Goal: Transaction & Acquisition: Purchase product/service

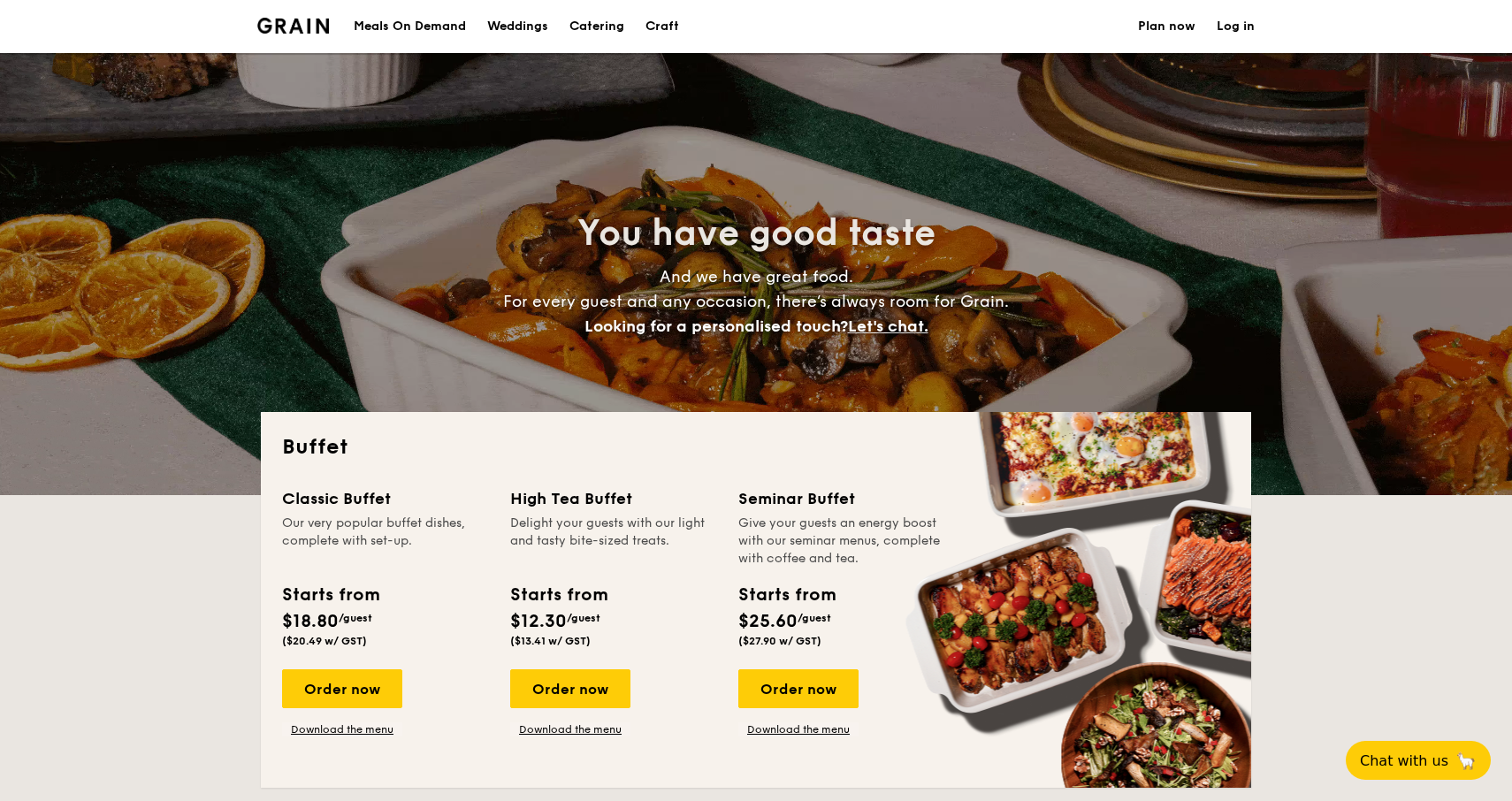
select select
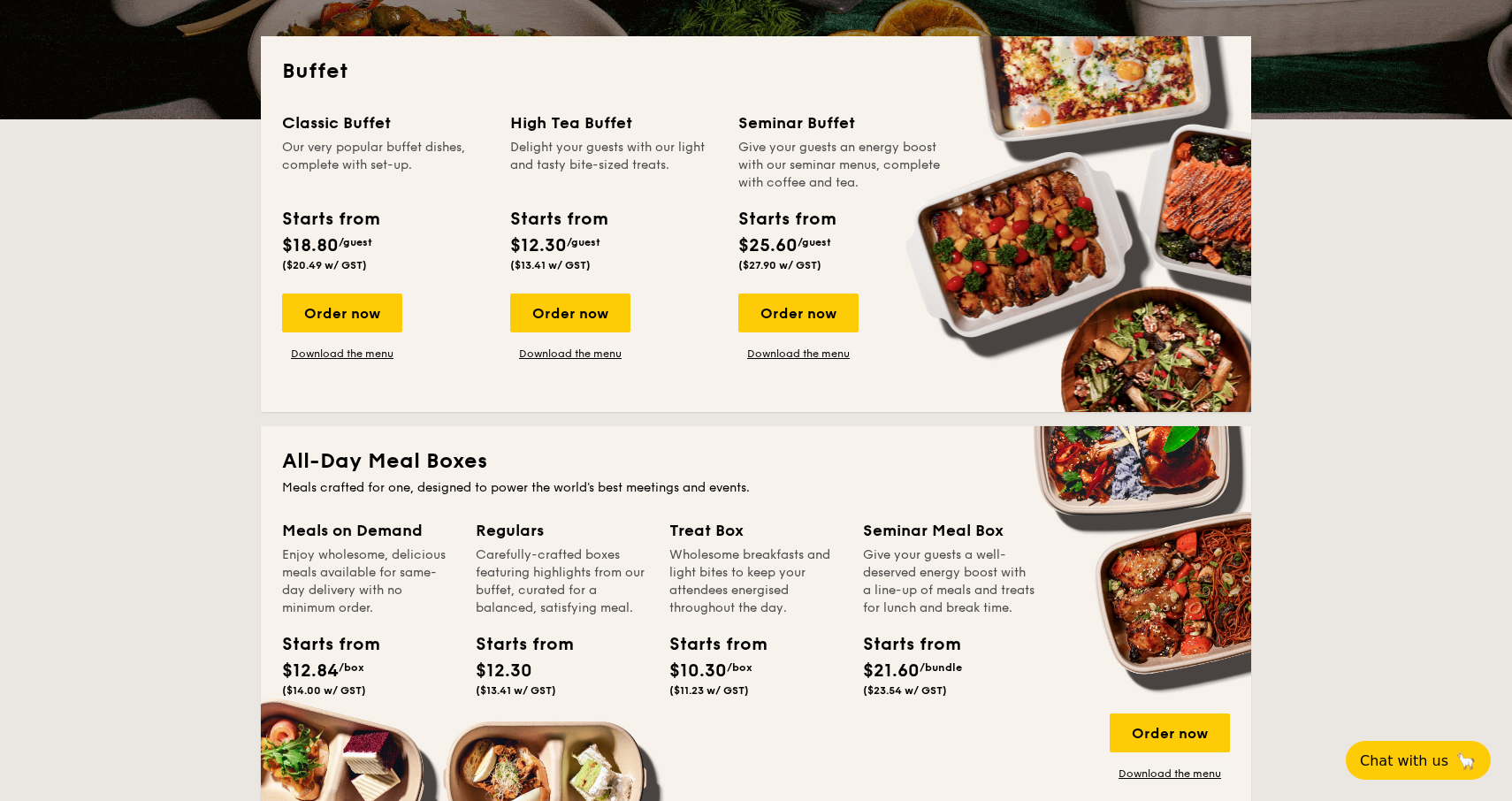
scroll to position [293, 0]
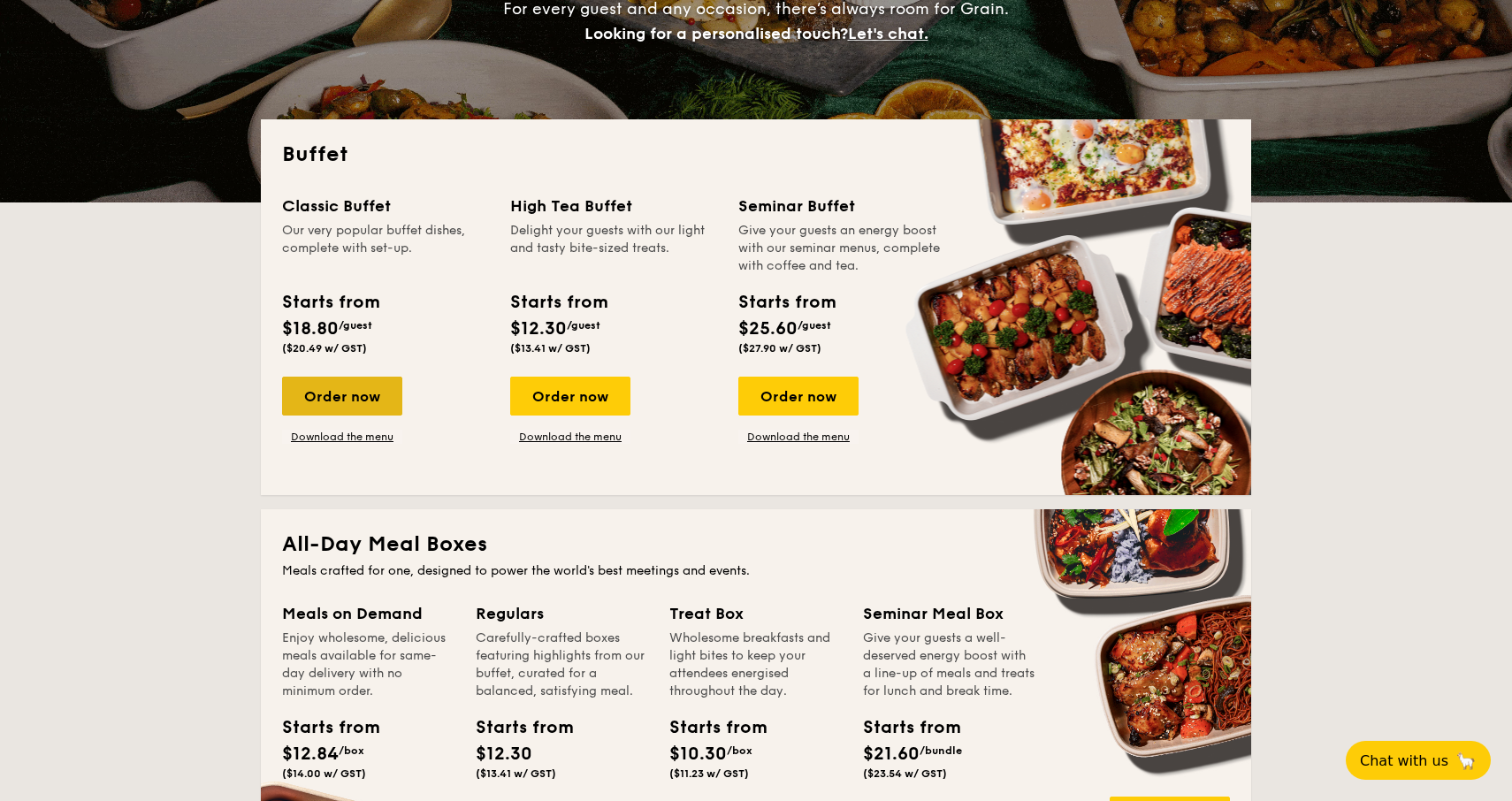
click at [387, 407] on div "Order now" at bounding box center [342, 396] width 121 height 39
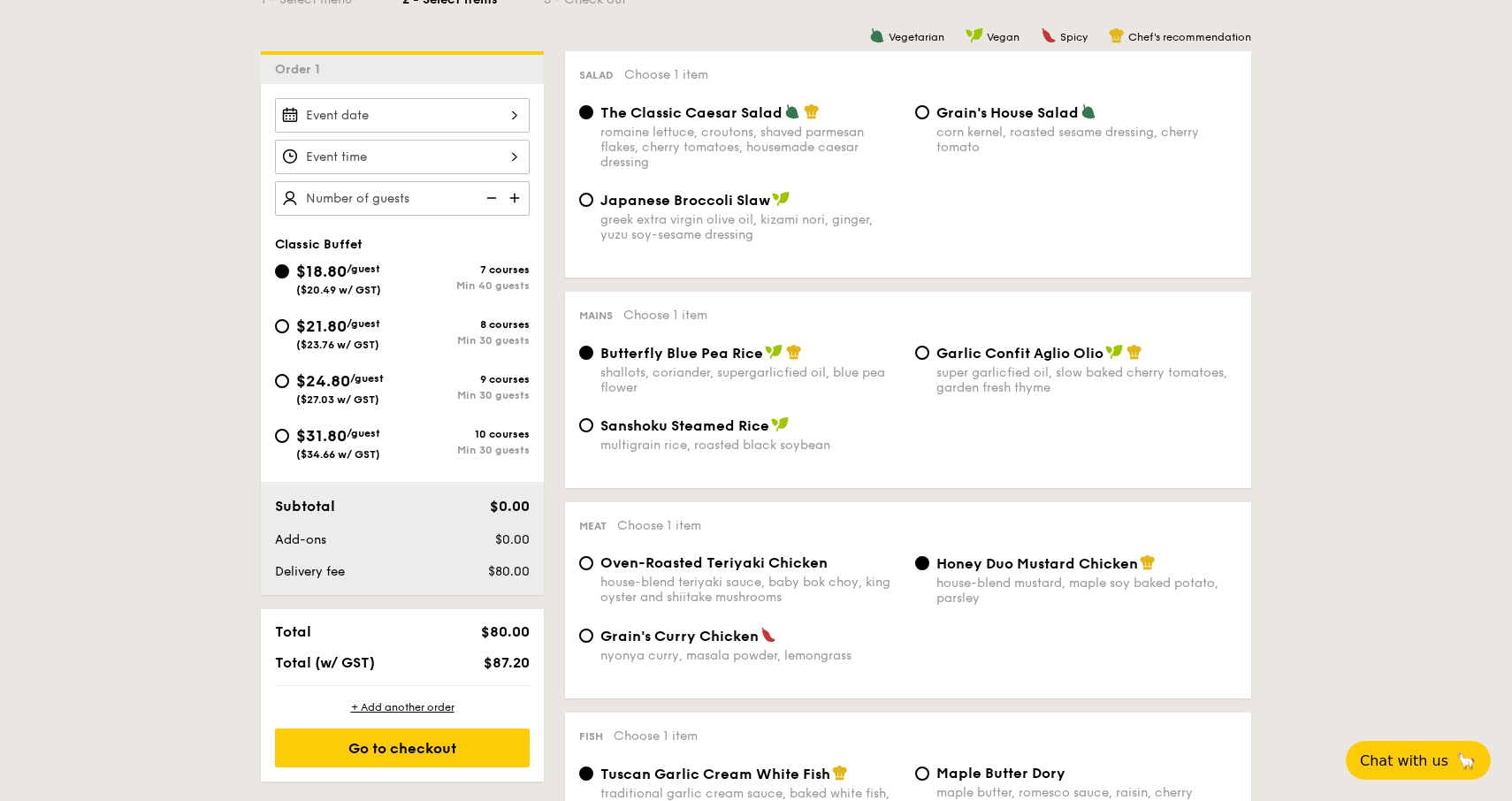
scroll to position [455, 0]
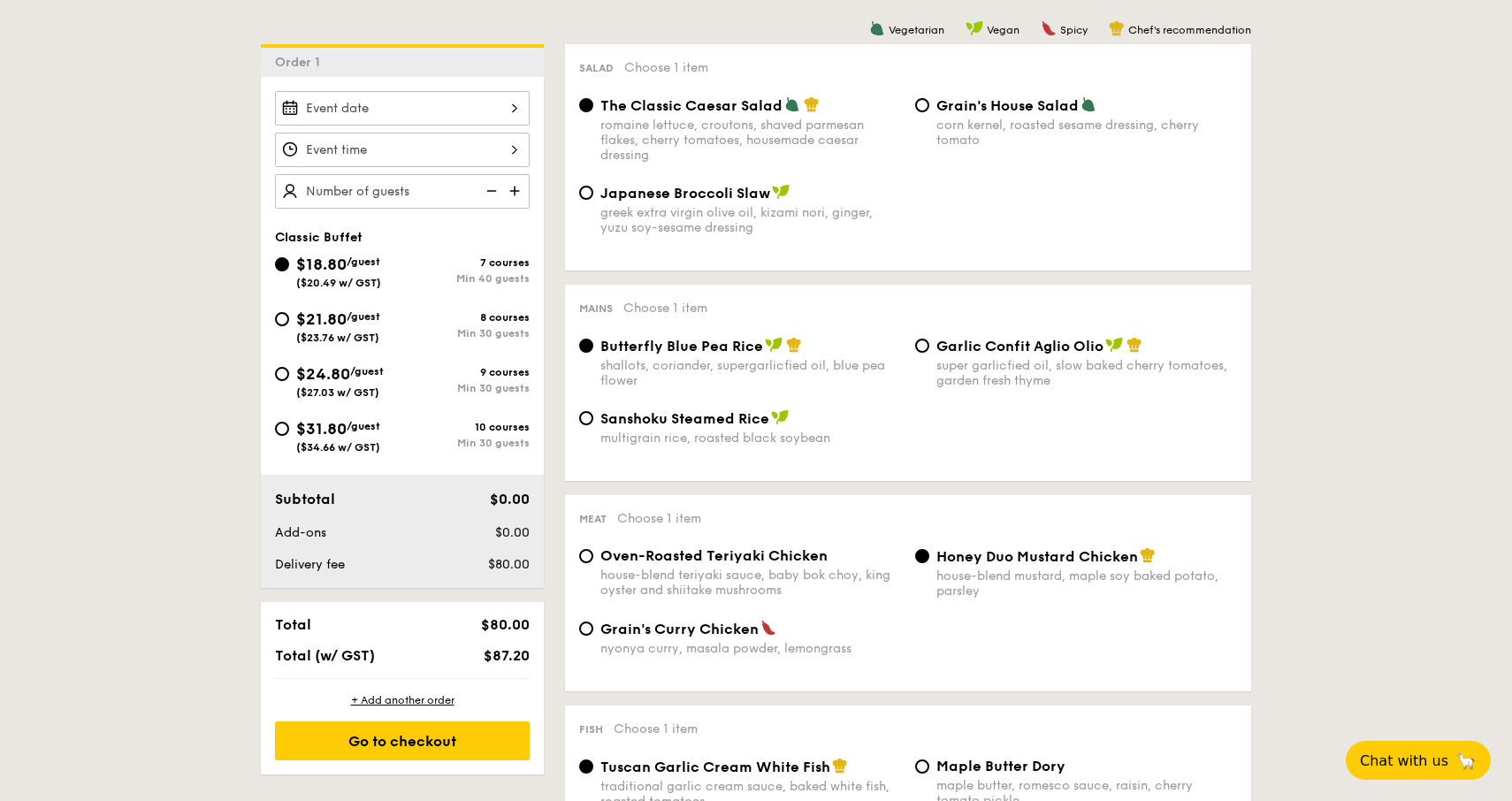
click at [401, 323] on div "$21.80 /guest ($23.76 w/ GST)" at bounding box center [338, 325] width 128 height 38
click at [289, 323] on input "$21.80 /guest ($23.76 w/ GST) 8 courses Min 30 guests" at bounding box center [282, 319] width 14 height 14
radio input "true"
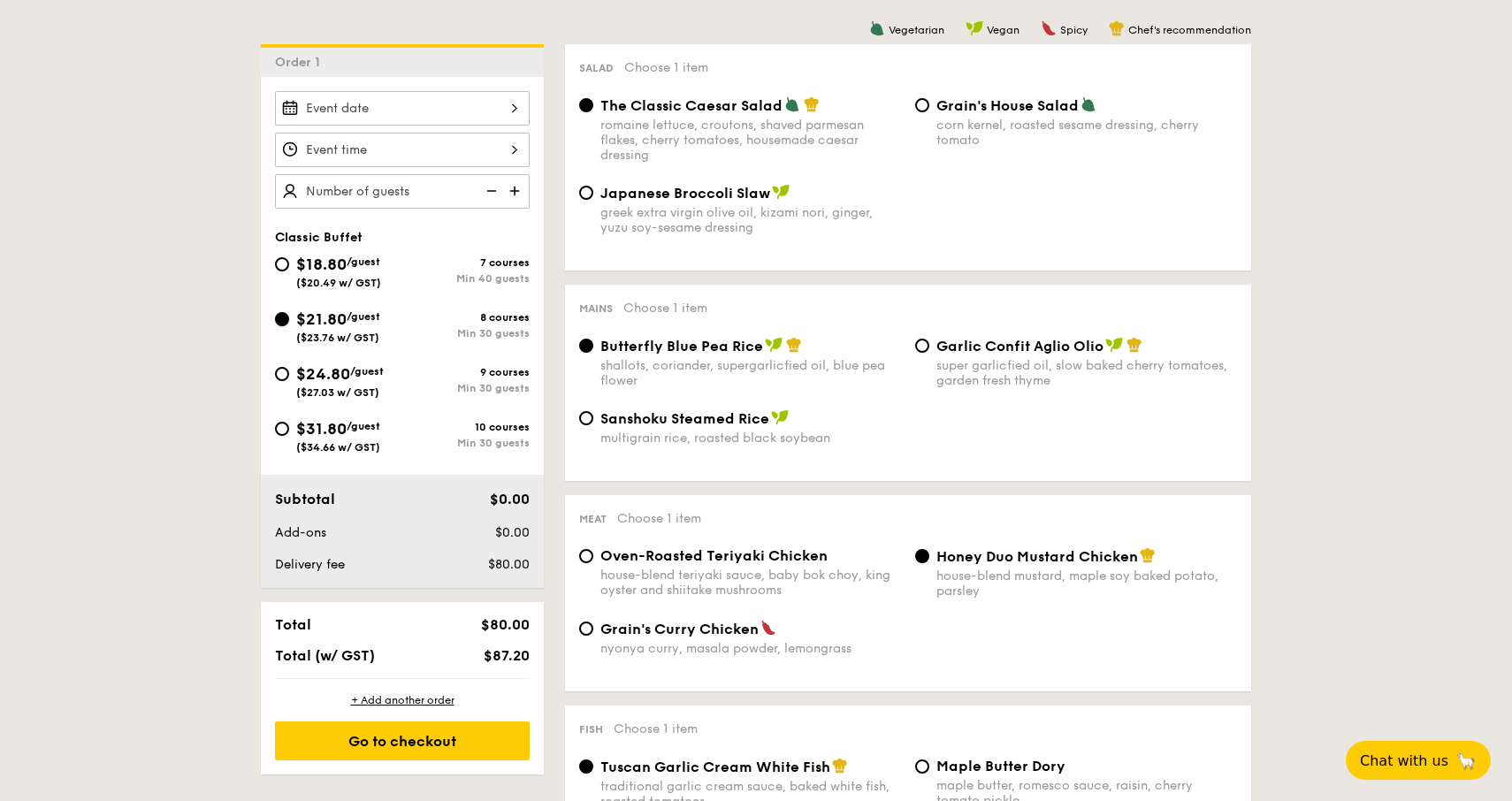
radio input "true"
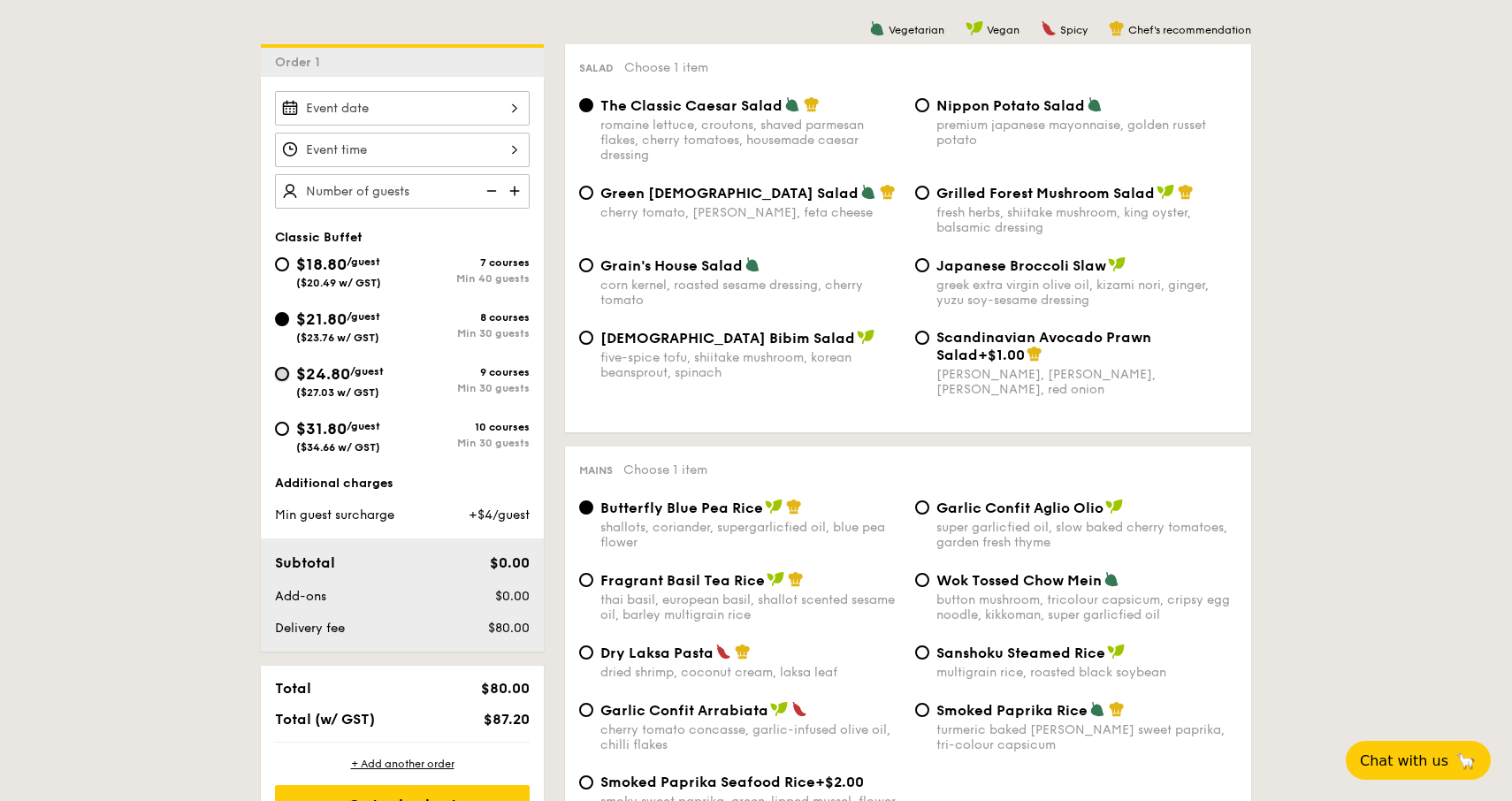
click at [277, 373] on input "$24.80 /guest ($27.03 w/ GST) 9 courses Min 30 guests" at bounding box center [282, 374] width 14 height 14
radio input "true"
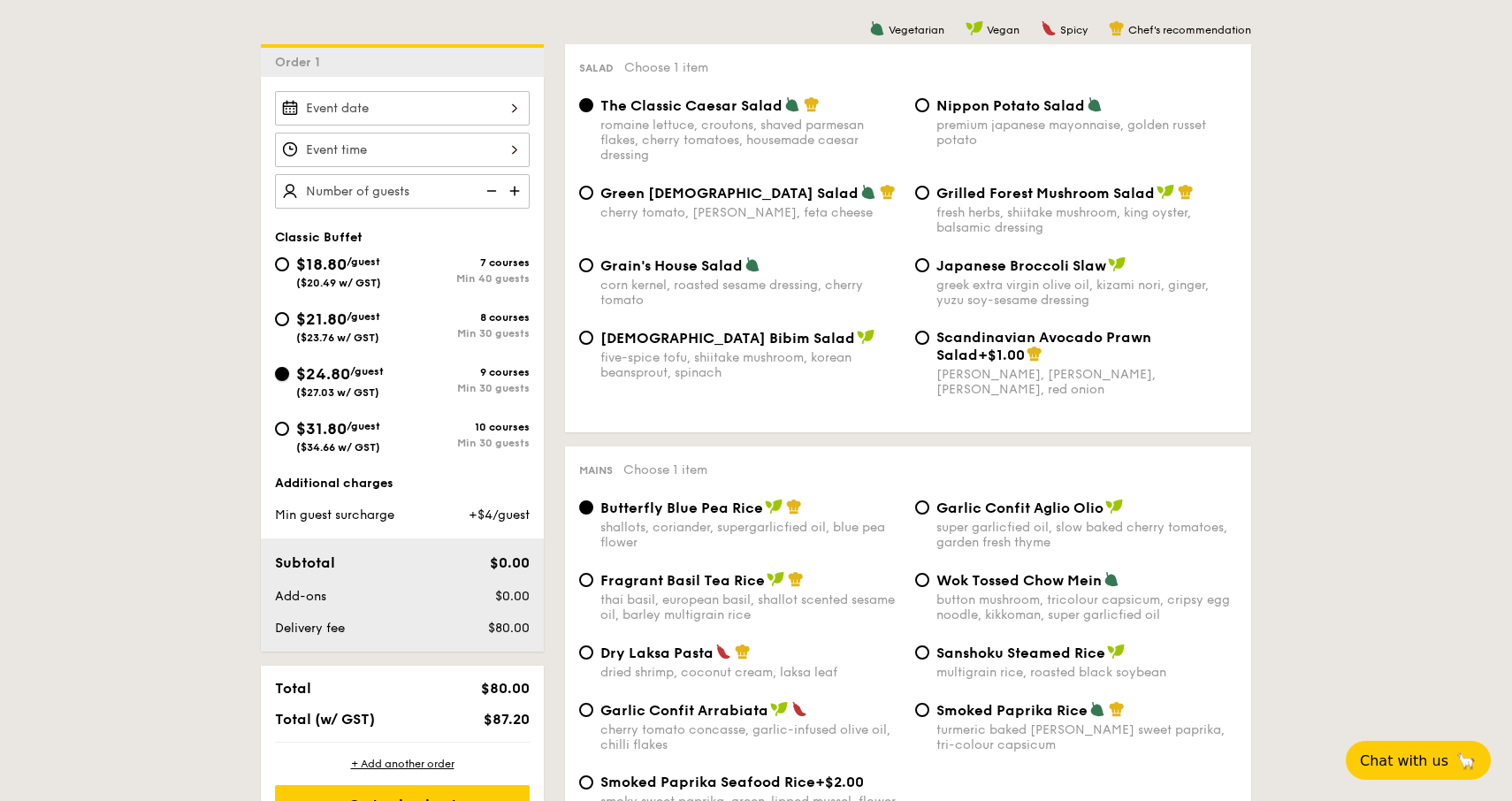
radio input "true"
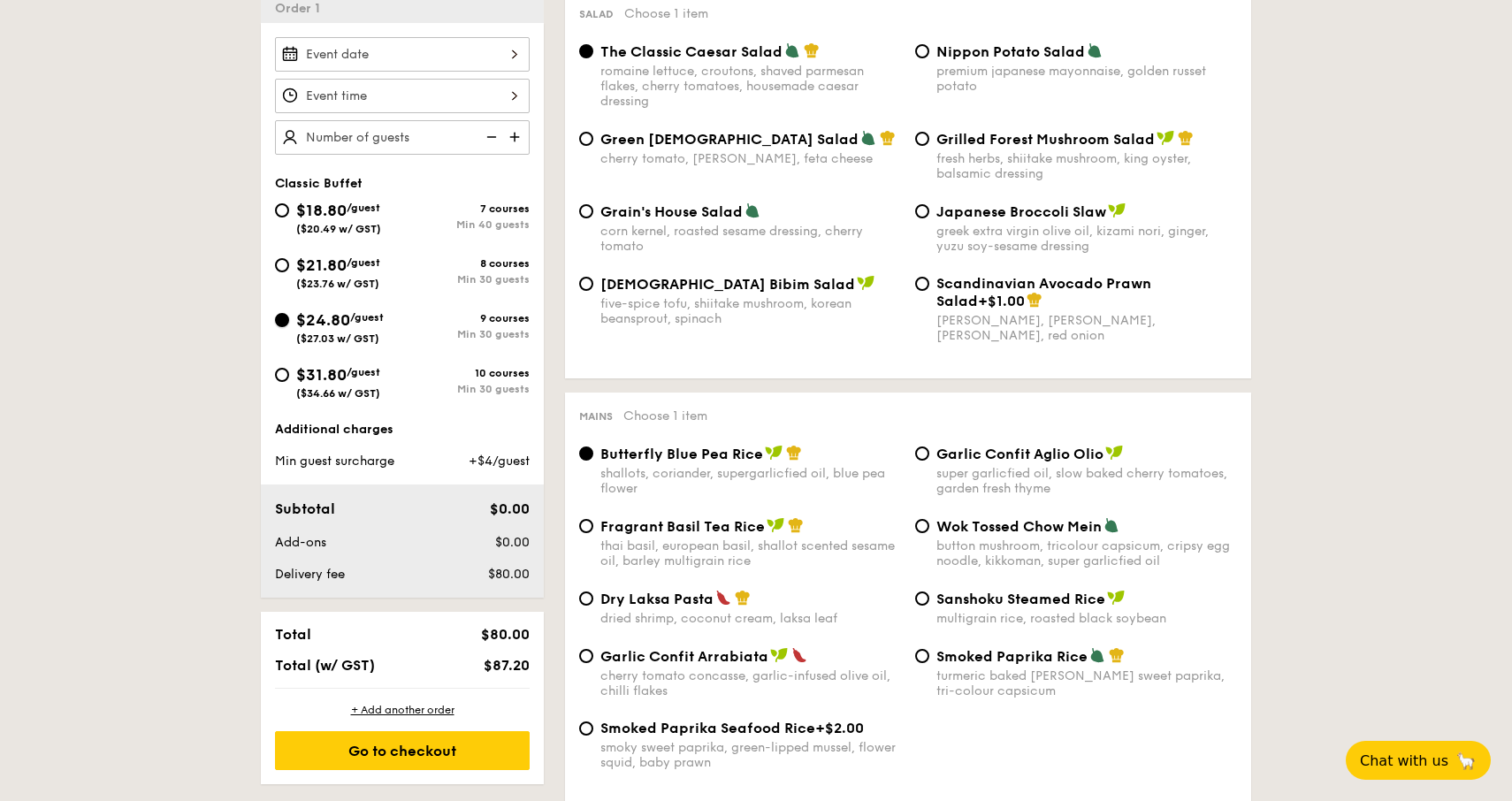
scroll to position [512, 0]
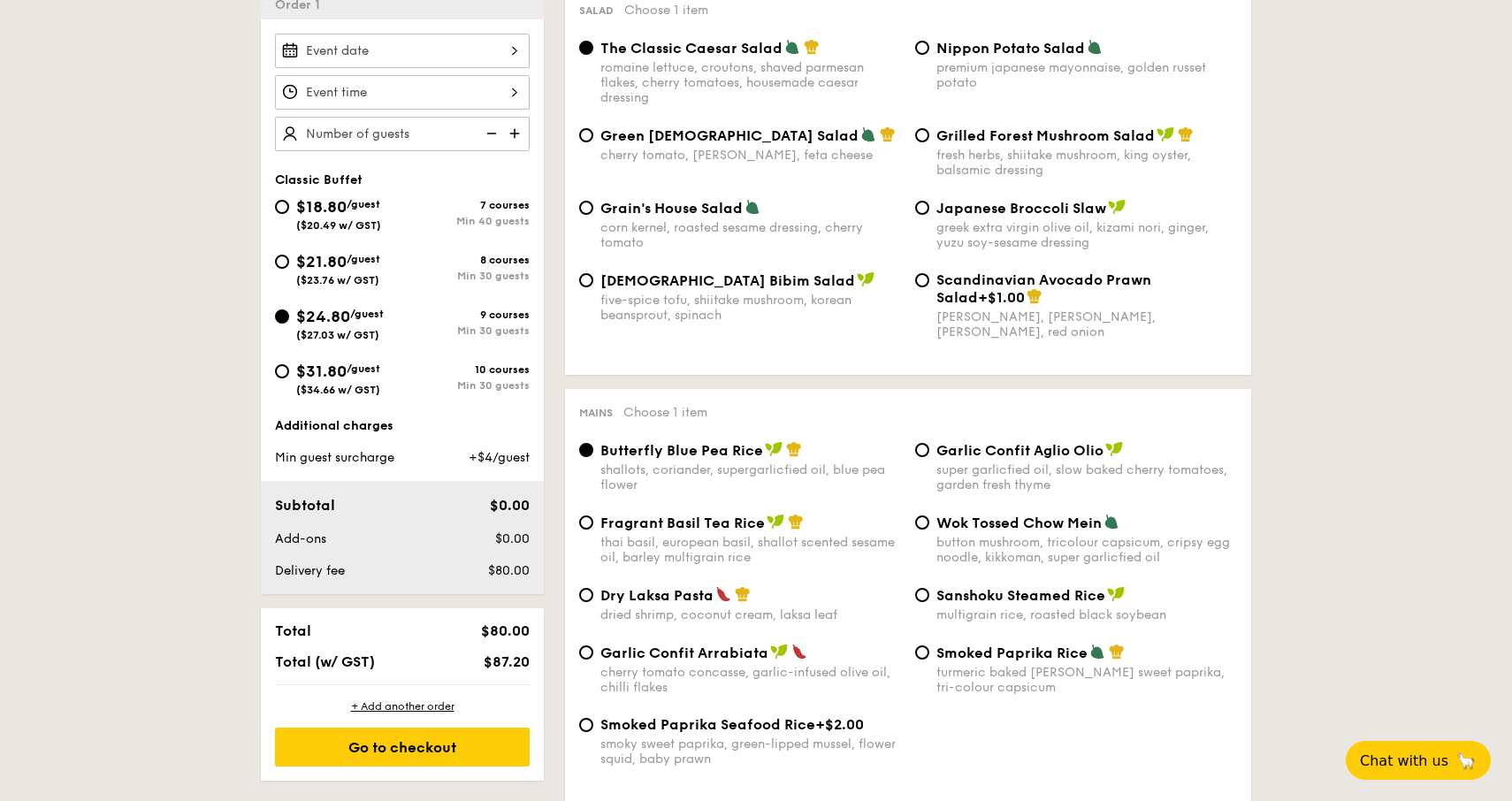
click at [289, 259] on div "$21.80 /guest ($23.76 w/ GST)" at bounding box center [338, 268] width 128 height 38
click at [289, 259] on input "$21.80 /guest ($23.76 w/ GST) 8 courses Min 30 guests" at bounding box center [282, 262] width 14 height 14
radio input "true"
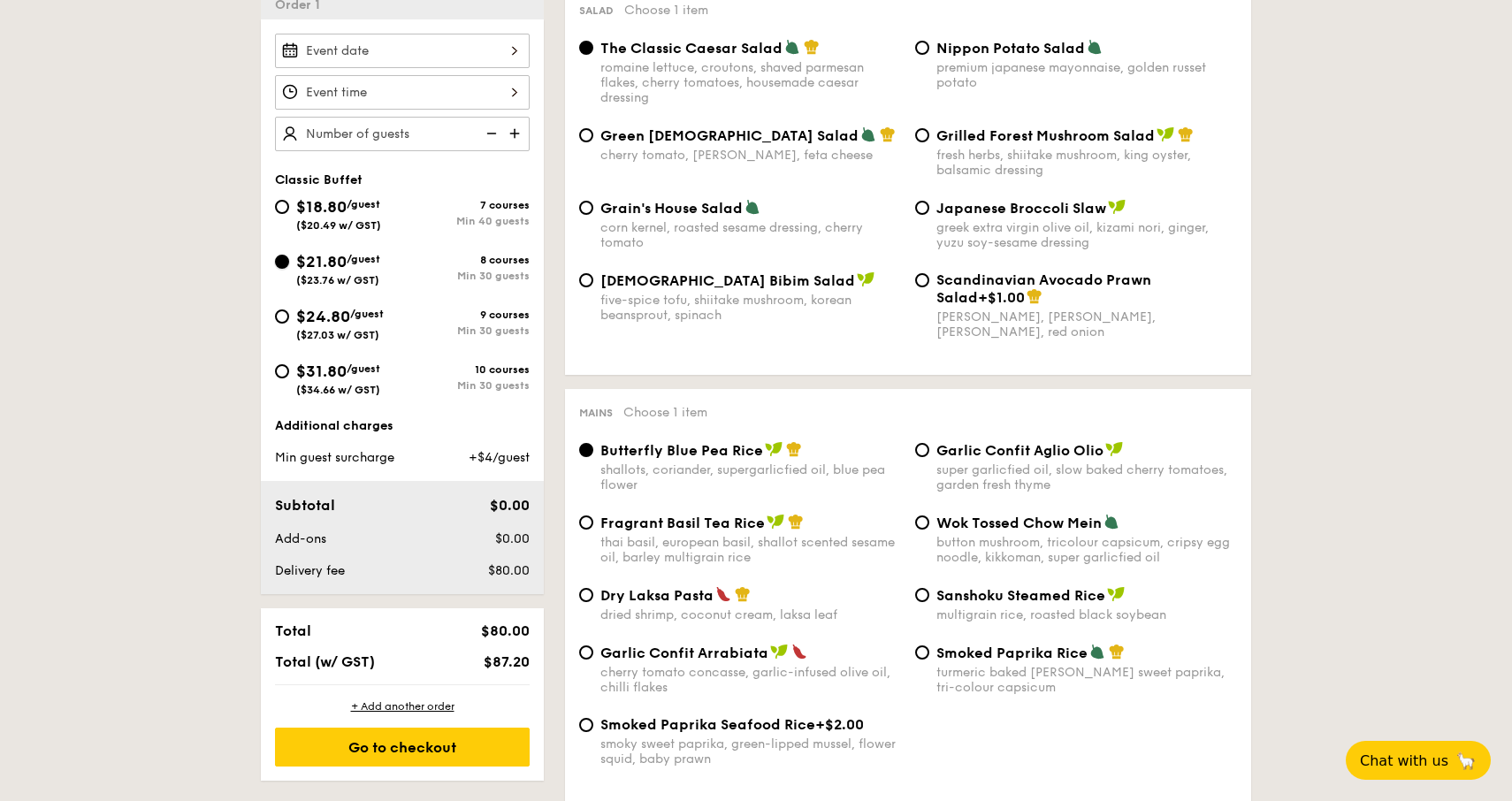
radio input "true"
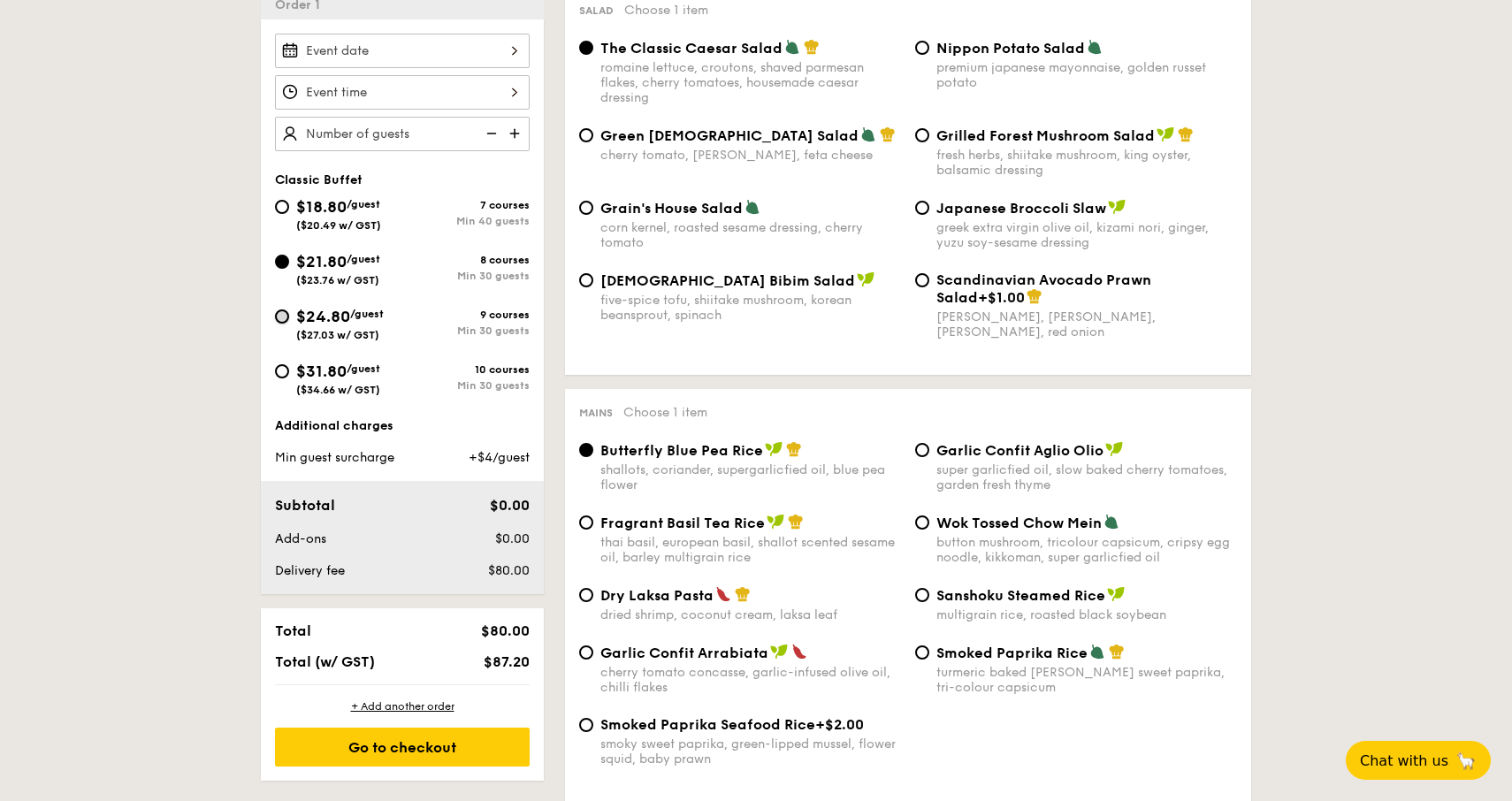
click at [288, 313] on input "$24.80 /guest ($27.03 w/ GST) 9 courses Min 30 guests" at bounding box center [282, 316] width 14 height 14
radio input "true"
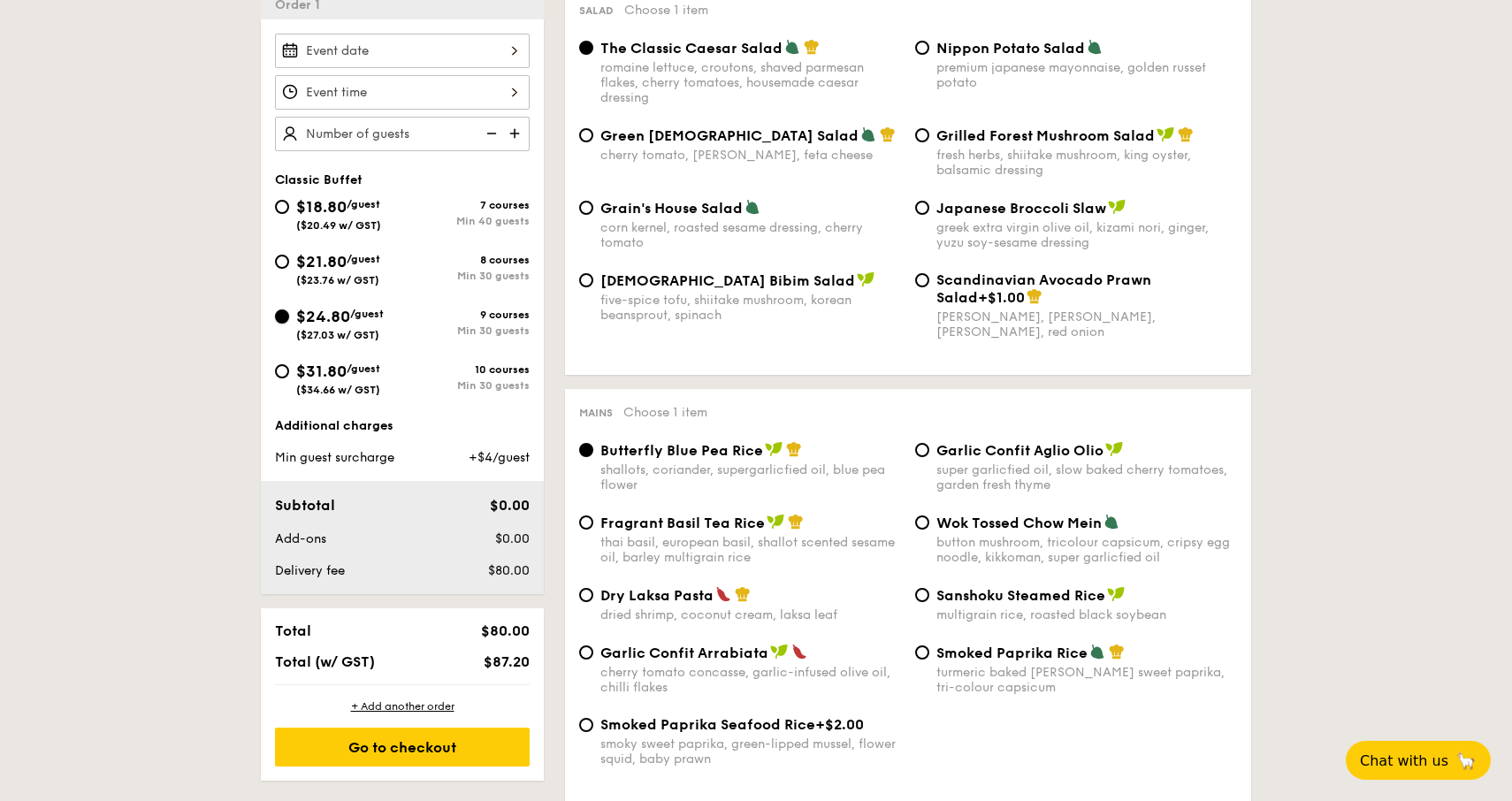
radio input "true"
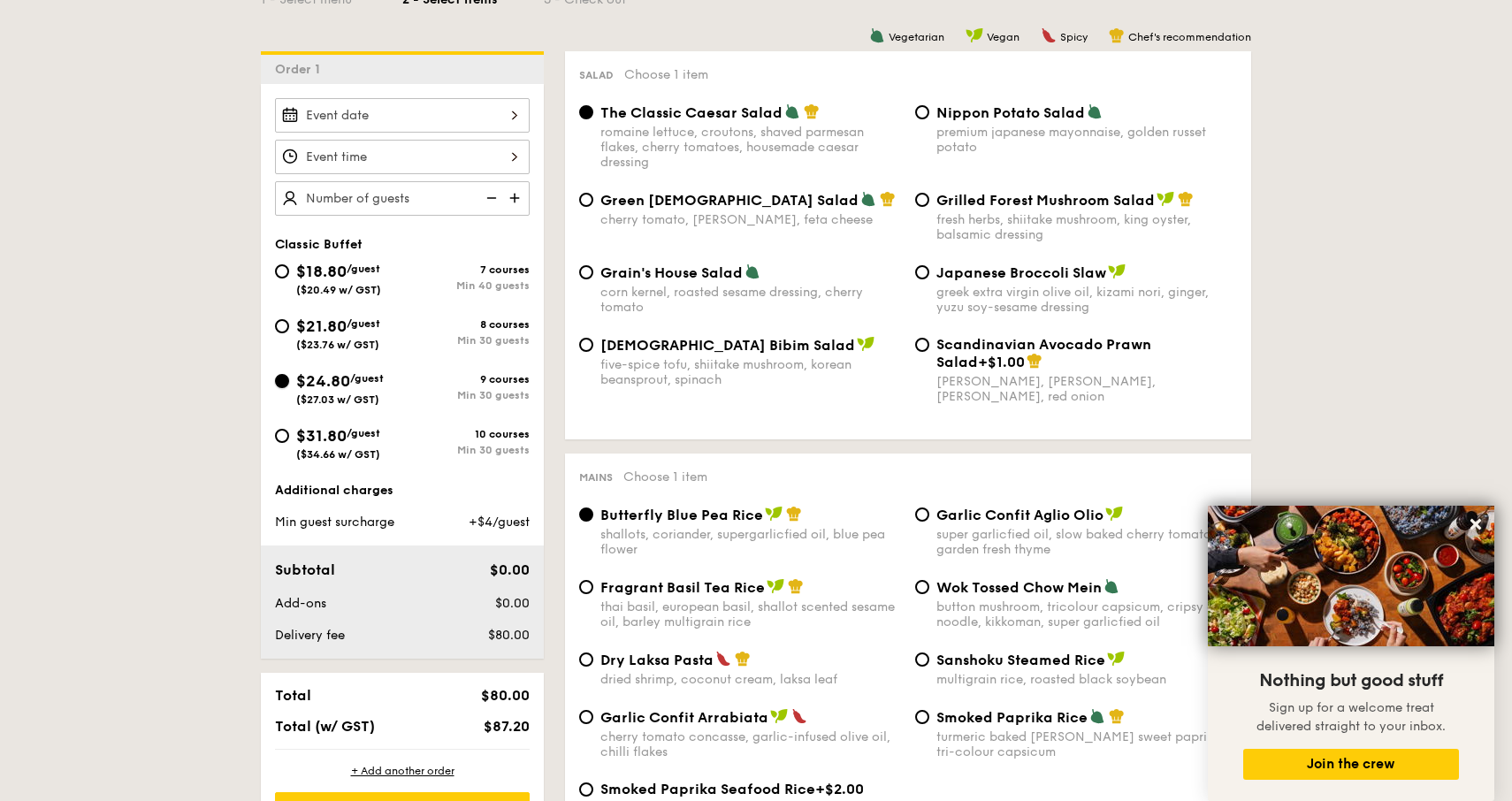
scroll to position [443, 0]
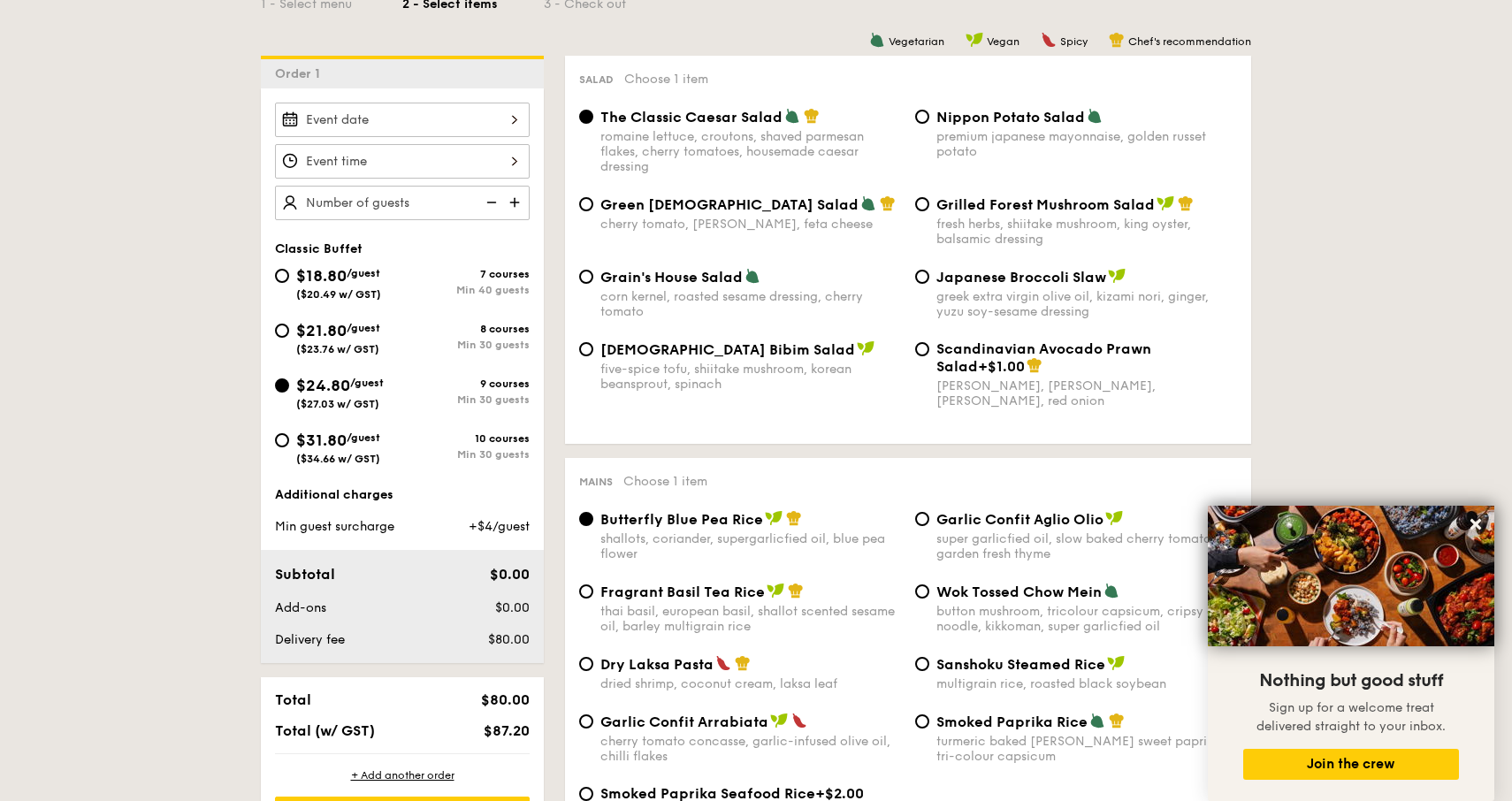
click at [437, 434] on div "10 courses" at bounding box center [466, 438] width 128 height 13
click at [289, 434] on input "$31.80 /guest ($34.66 w/ GST) 10 courses Min 30 guests" at bounding box center [282, 440] width 14 height 14
radio input "true"
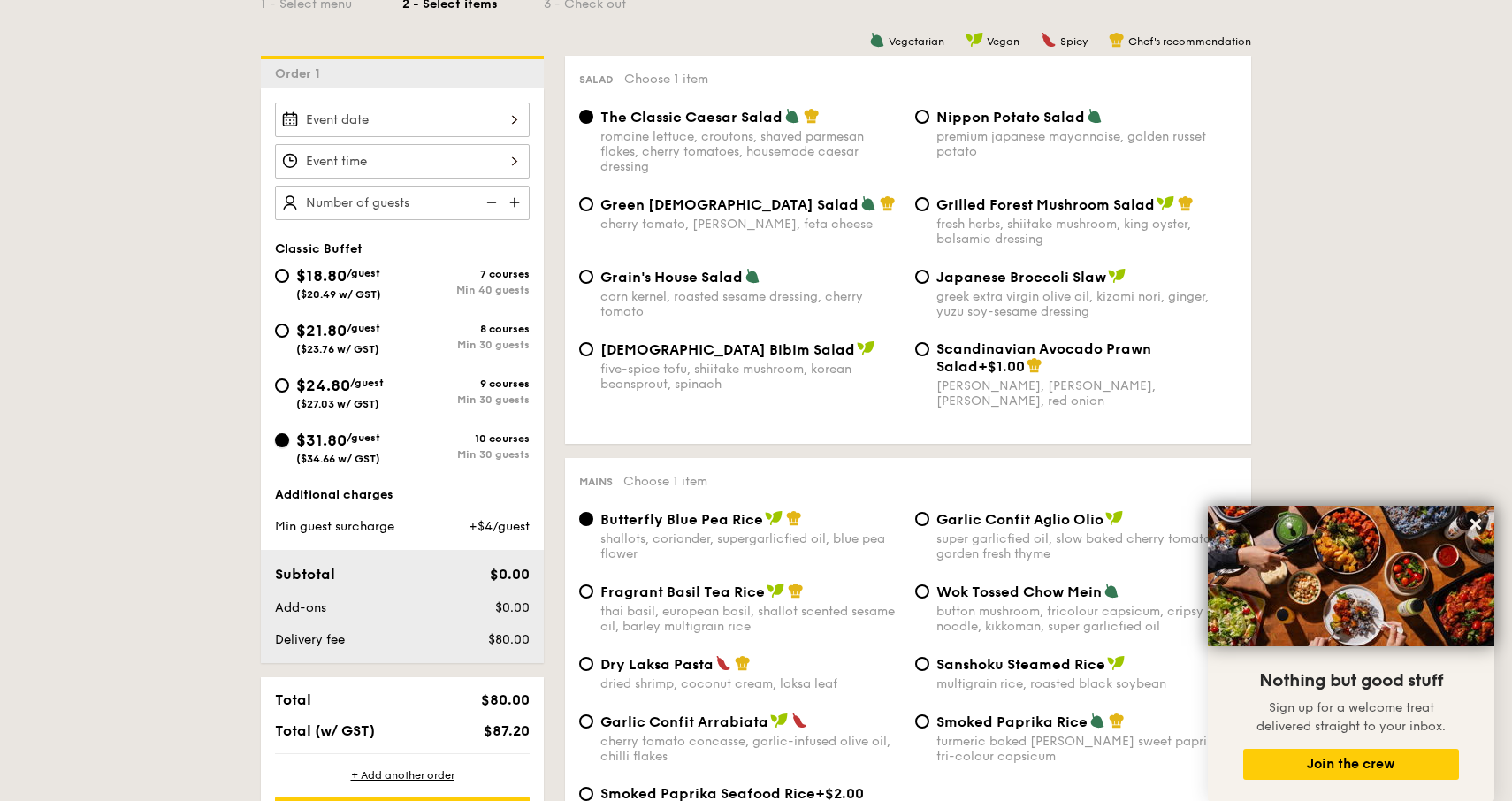
radio input "true"
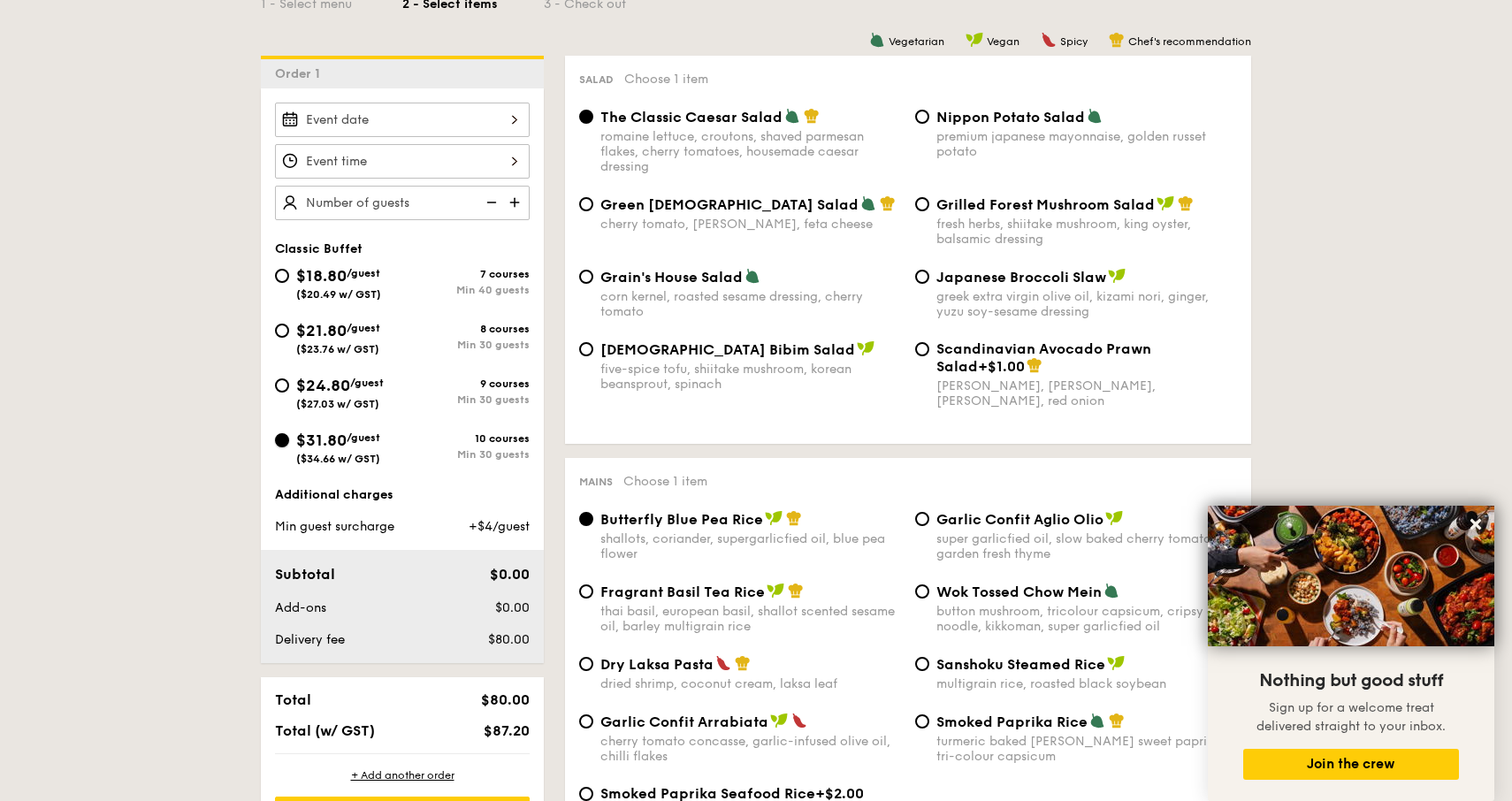
radio input "true"
click at [412, 390] on div "9 courses" at bounding box center [466, 384] width 128 height 13
click at [289, 391] on input "$24.80 /guest ($27.03 w/ GST) 9 courses Min 30 guests" at bounding box center [282, 386] width 14 height 14
radio input "true"
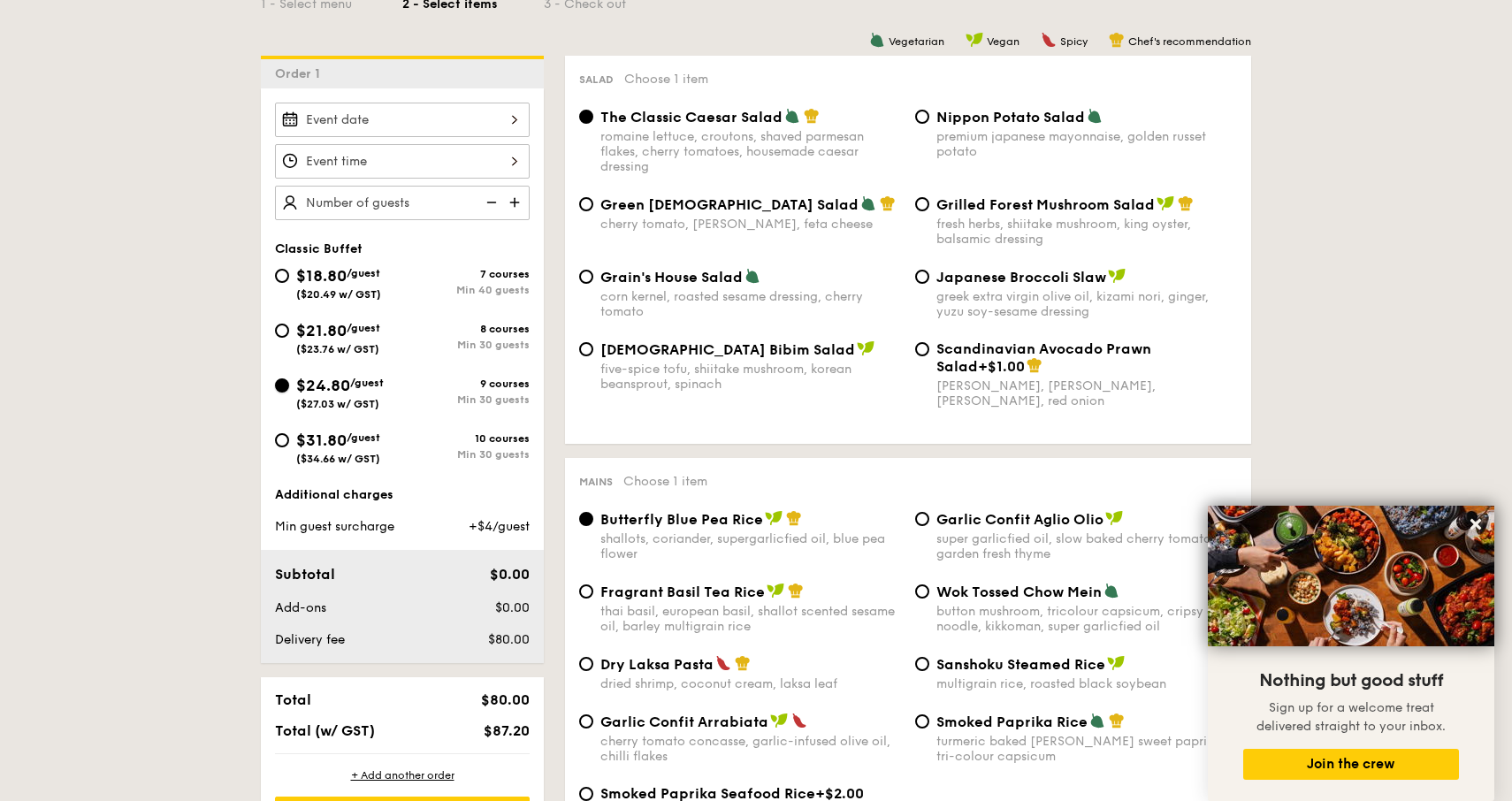
radio input "true"
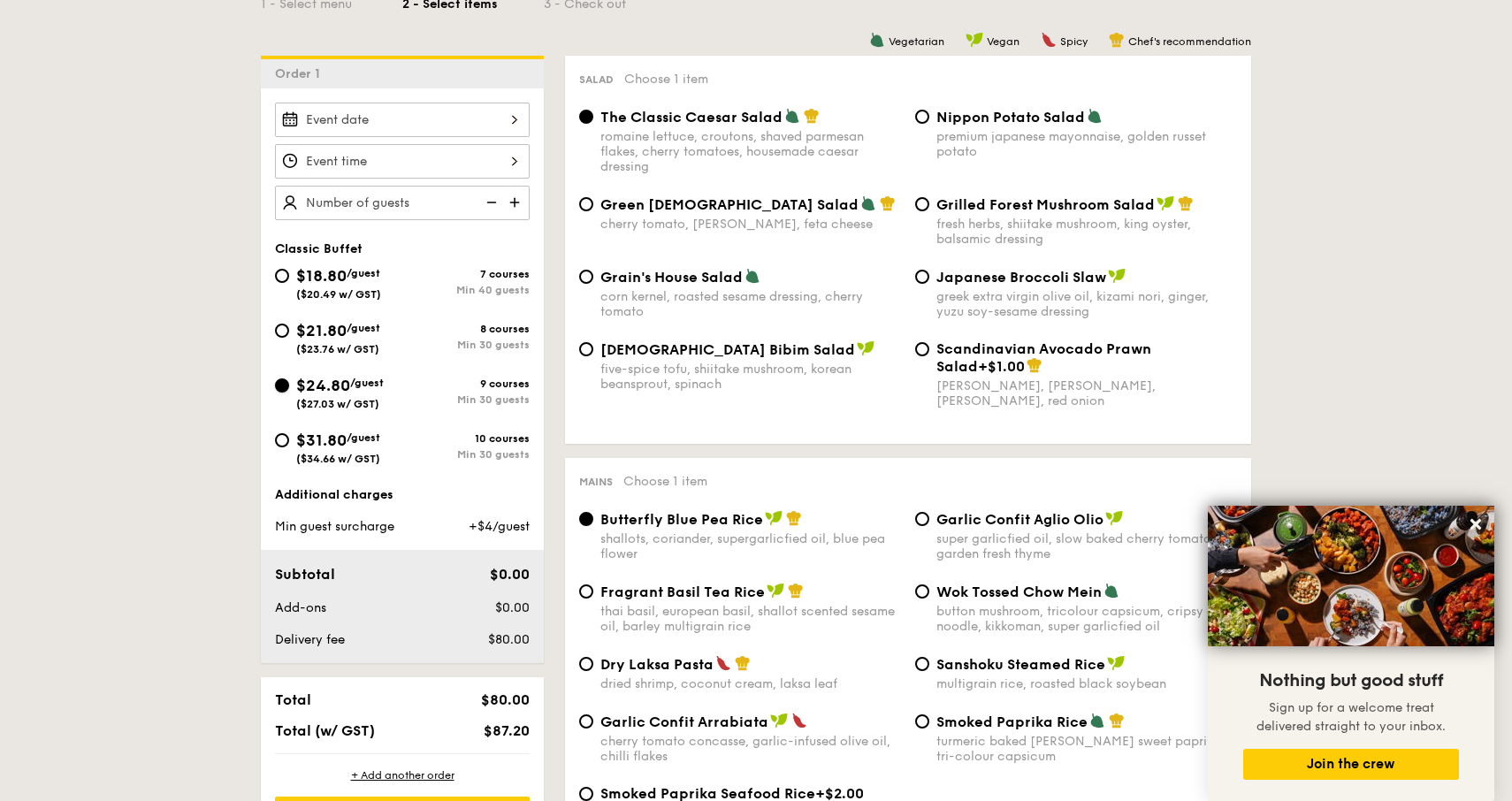
radio input "true"
click at [923, 121] on input "Nippon Potato Salad premium japanese mayonnaise, golden russet potato" at bounding box center [922, 117] width 14 height 14
radio input "true"
click at [924, 352] on input "Scandinavian Avocado Prawn Salad +$1.00 virgin [PERSON_NAME] dressing, dijon mu…" at bounding box center [922, 349] width 14 height 14
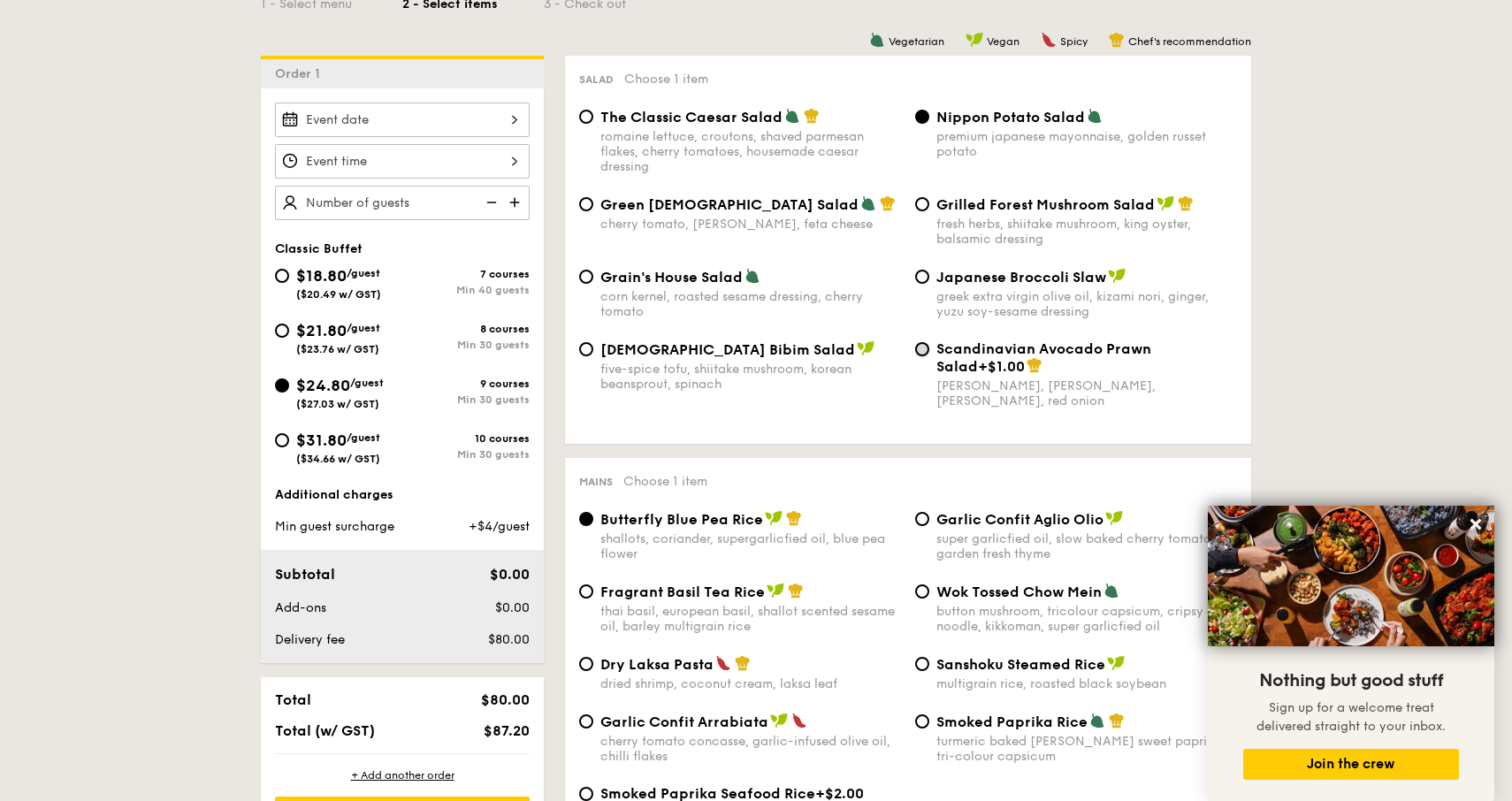
radio input "true"
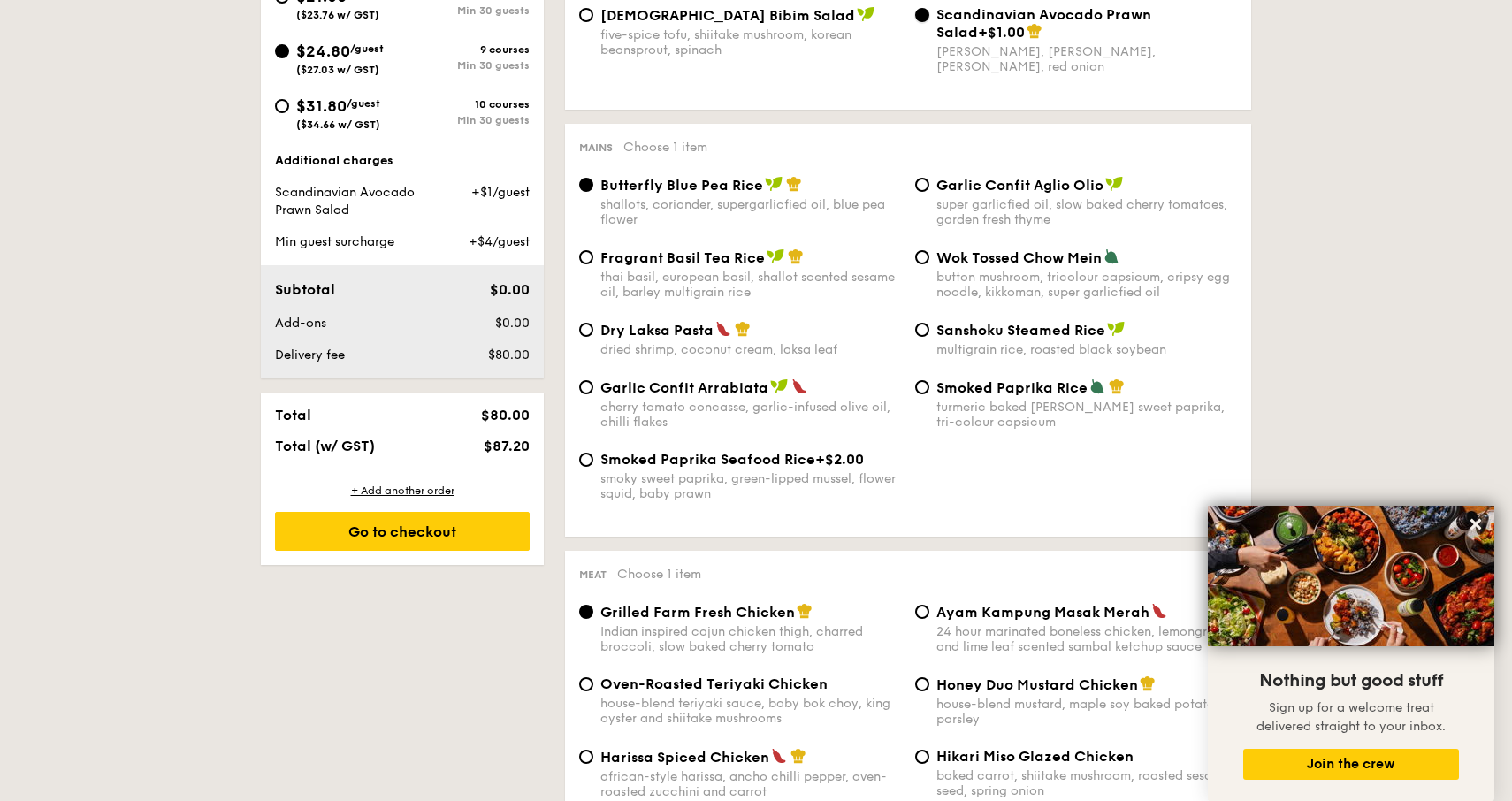
scroll to position [778, 0]
click at [921, 191] on input "Garlic Confit Aglio Olio super garlicfied oil, slow baked cherry tomatoes, gard…" at bounding box center [922, 184] width 14 height 14
radio input "true"
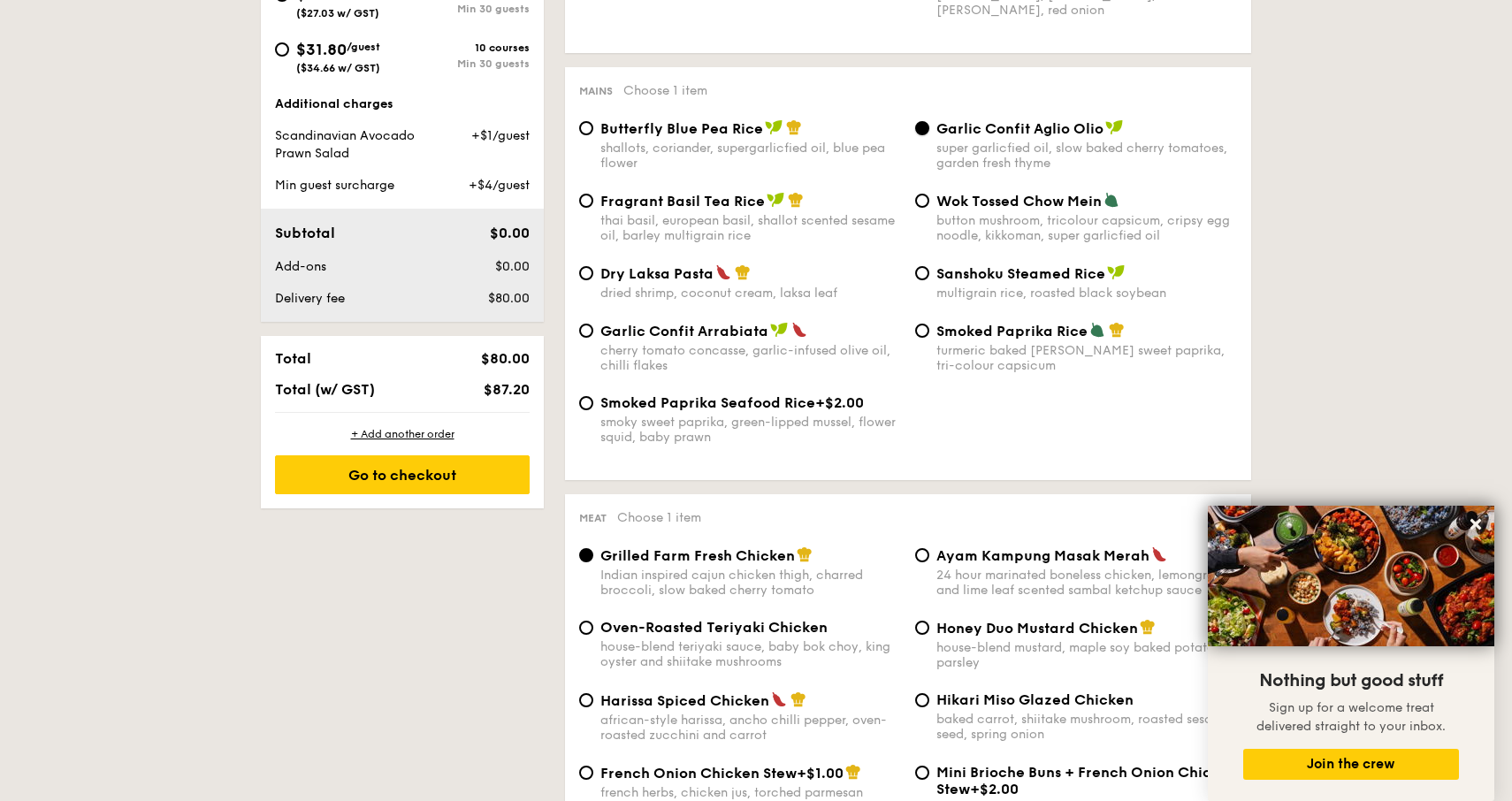
scroll to position [839, 0]
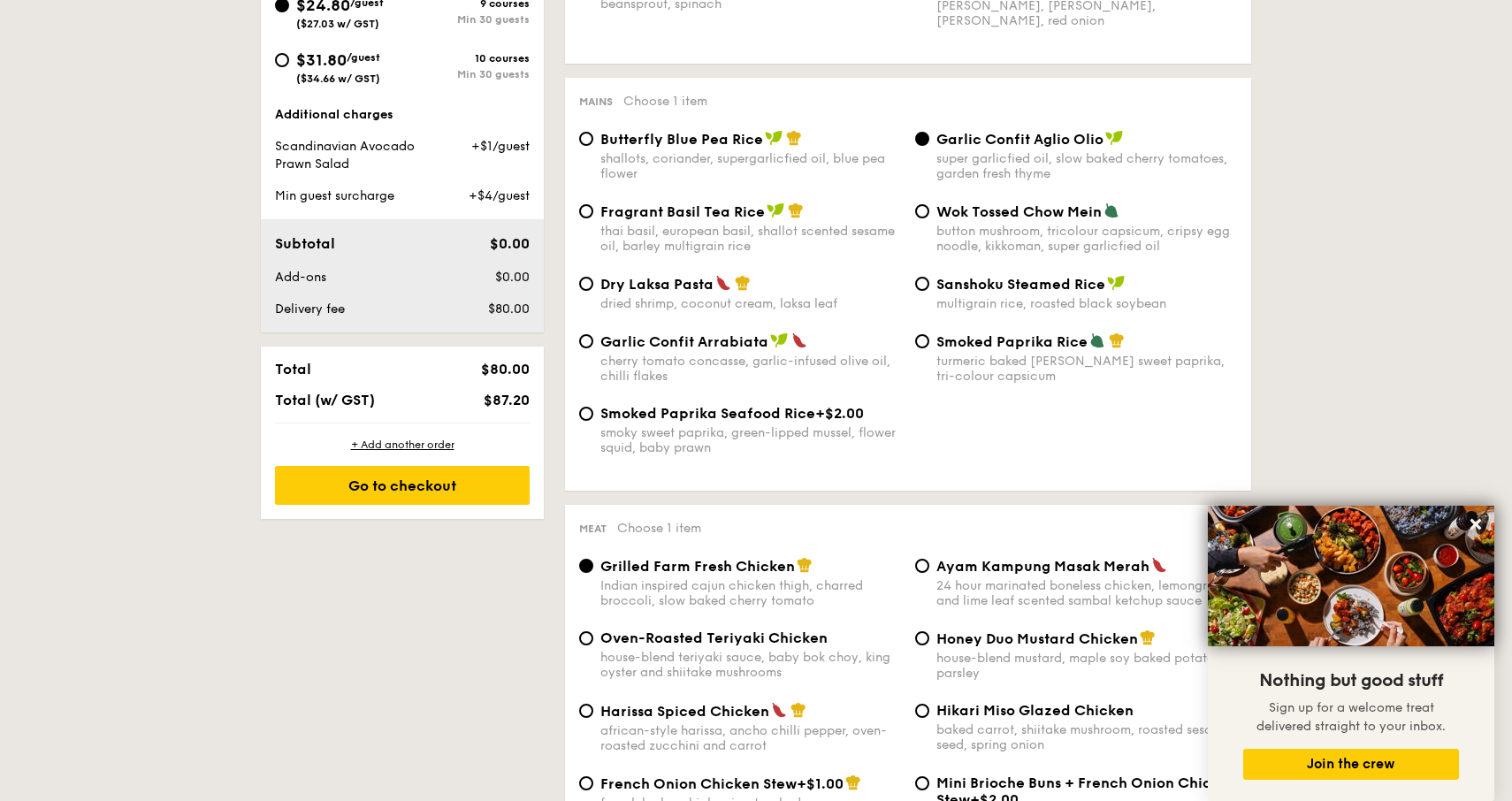
scroll to position [826, 0]
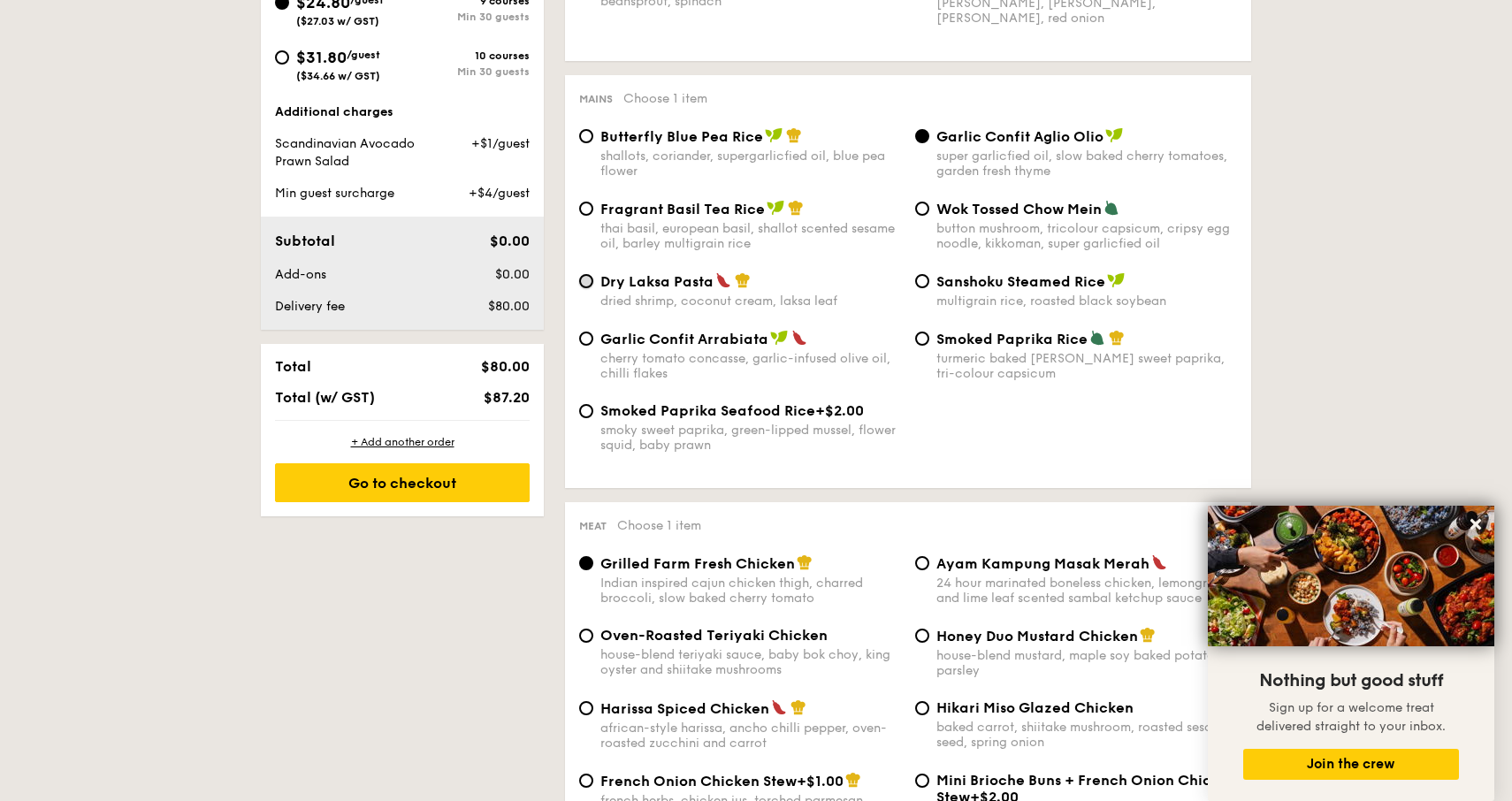
click at [592, 288] on input "Dry Laksa Pasta dried shrimp, coconut cream, laksa leaf" at bounding box center [586, 281] width 14 height 14
radio input "true"
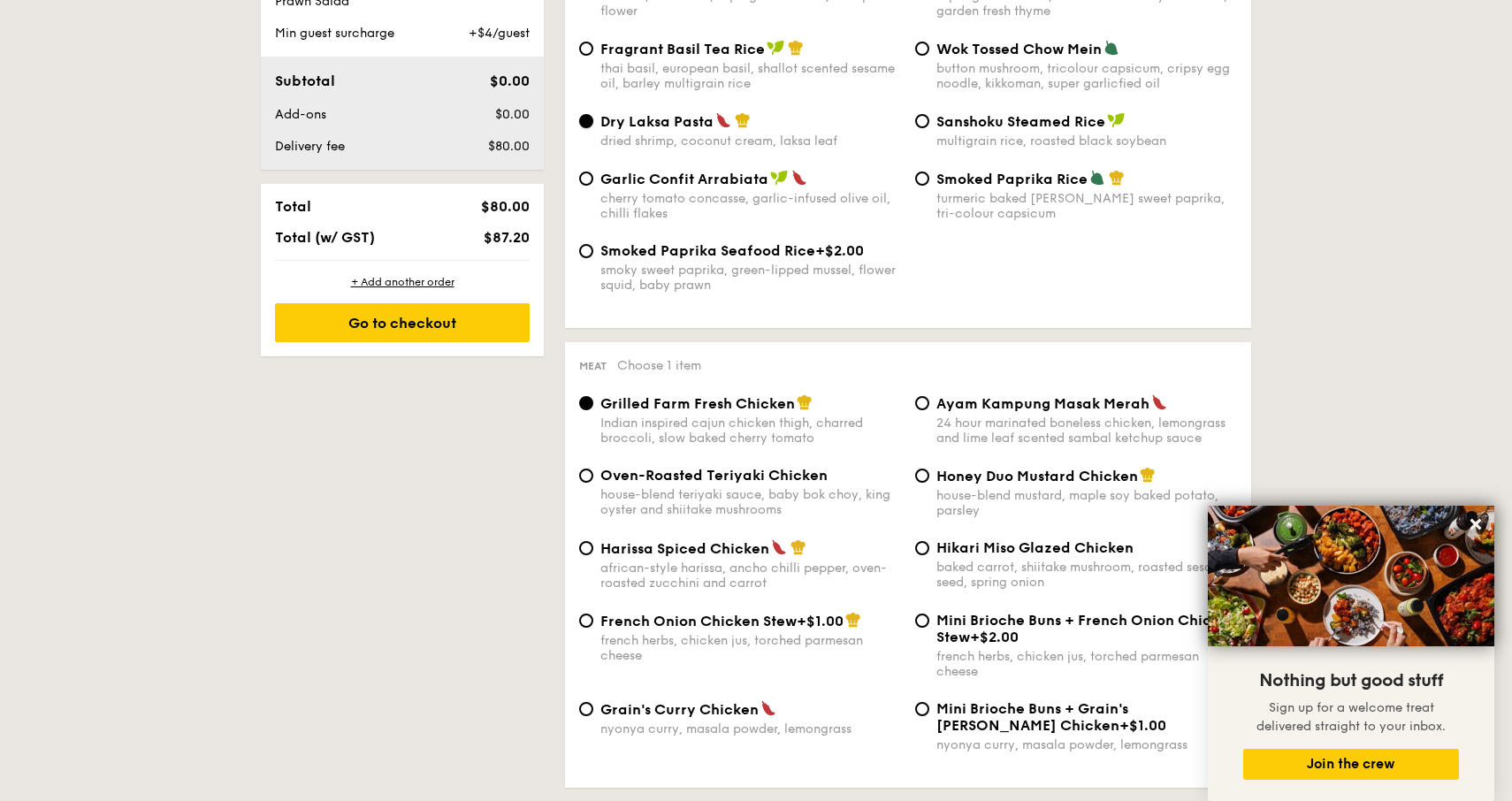
scroll to position [863, 0]
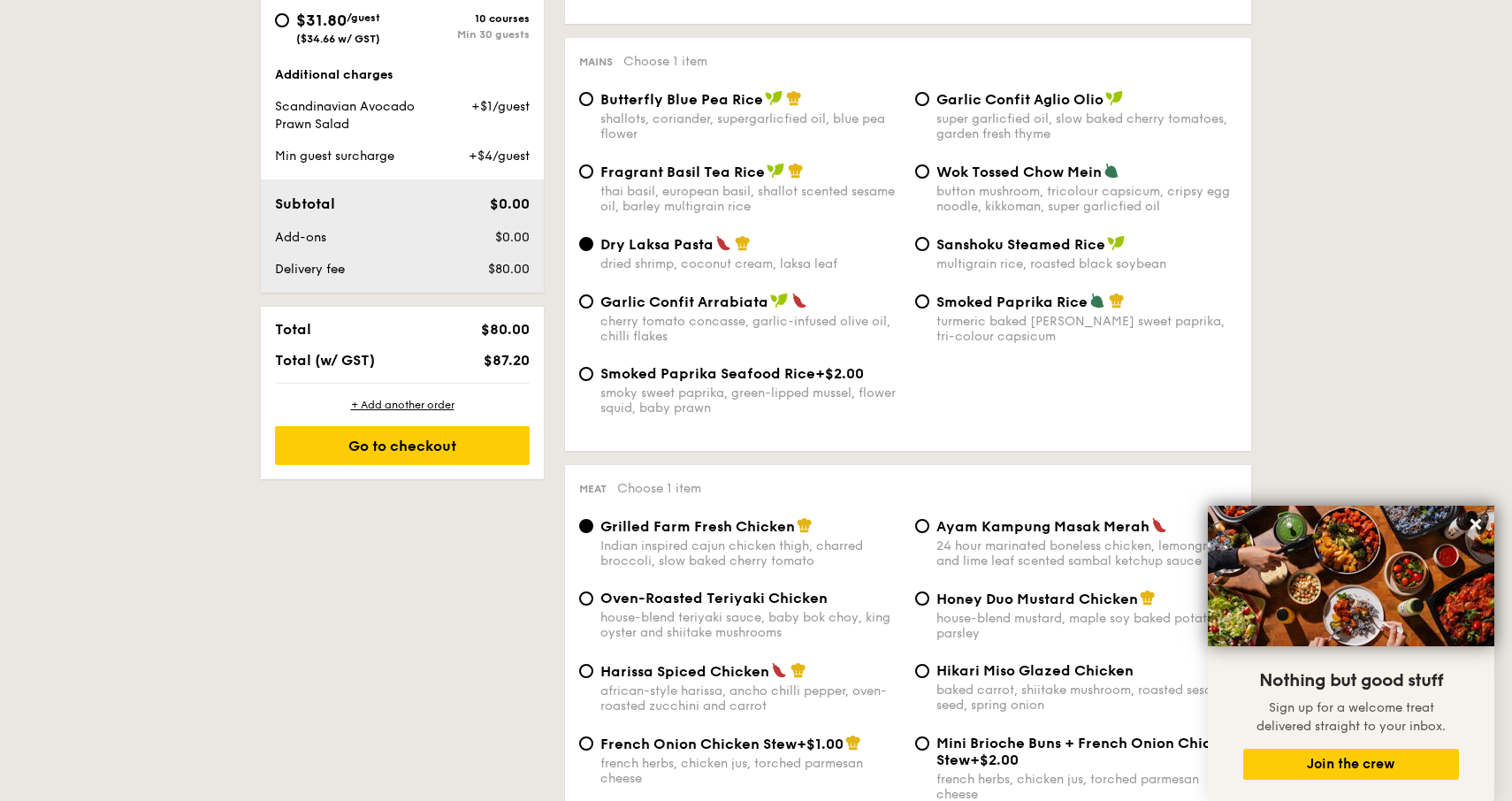
click at [932, 97] on div "Garlic Confit Aglio Olio super garlicfied oil, slow baked cherry tomatoes, gard…" at bounding box center [1076, 116] width 336 height 51
click at [935, 105] on div "Garlic Confit Aglio Olio super garlicfied oil, slow baked cherry tomatoes, gard…" at bounding box center [1076, 116] width 336 height 51
click at [925, 92] on div "Mains Choose 1 item Butterfly Blue Pea Rice shallots, coriander, supergarlicfie…" at bounding box center [908, 244] width 686 height 413
click at [925, 99] on input "Garlic Confit Aglio Olio super garlicfied oil, slow baked cherry tomatoes, gard…" at bounding box center [922, 99] width 14 height 14
radio input "true"
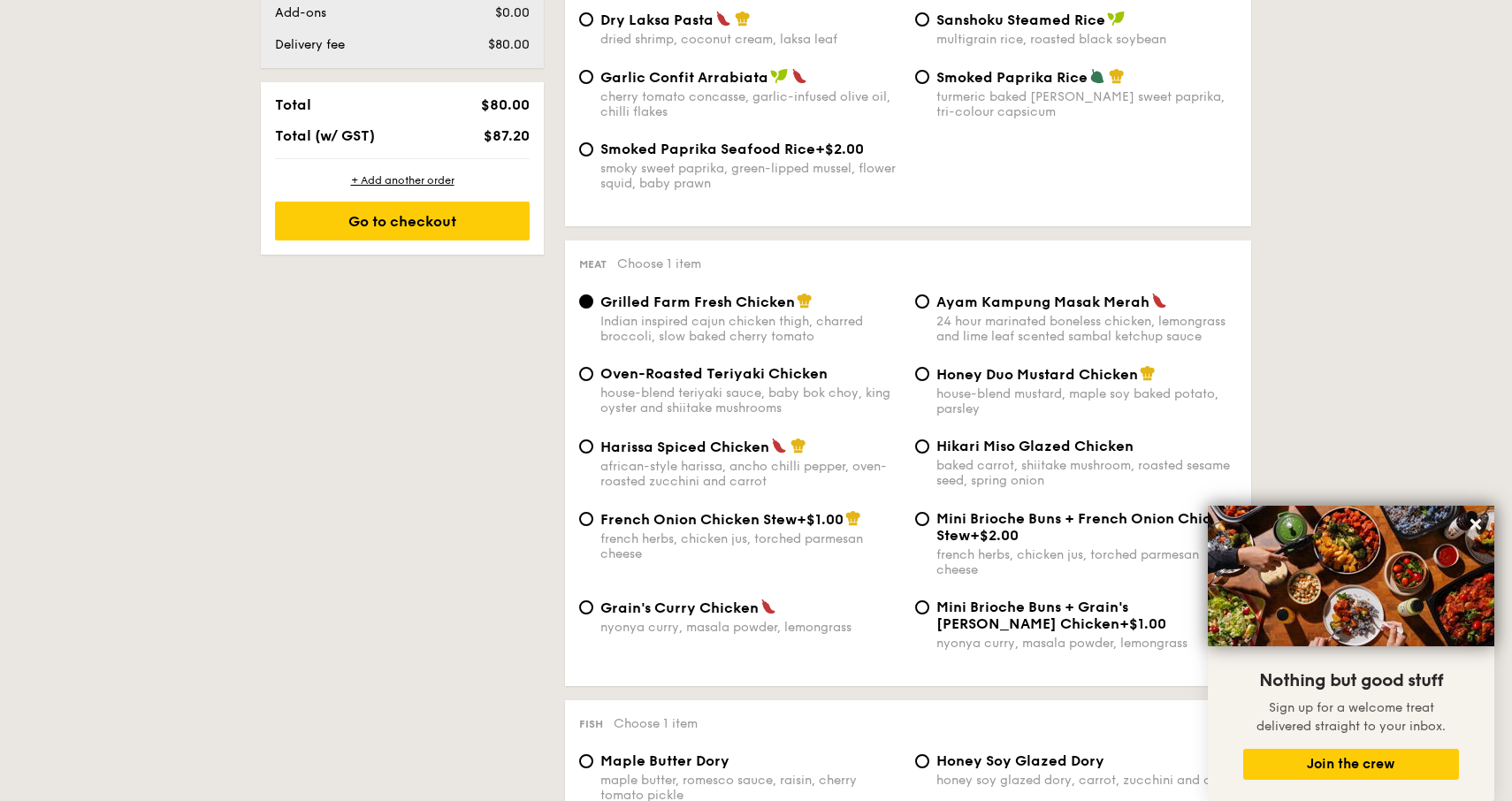
scroll to position [1113, 0]
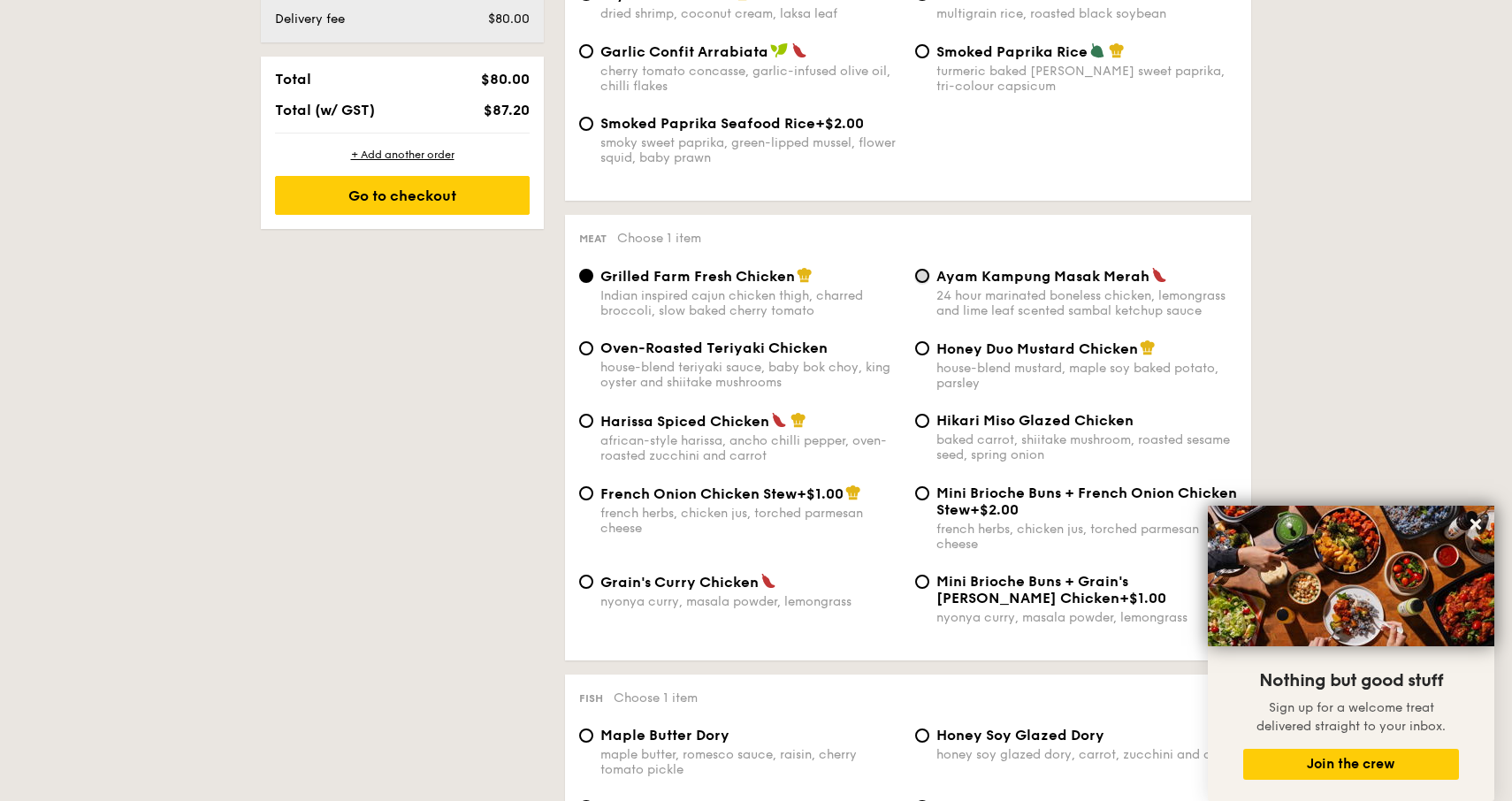
click at [923, 283] on input "Ayam Kampung Masak Merah 24 hour marinated boneless chicken, lemongrass and lim…" at bounding box center [922, 276] width 14 height 14
radio input "true"
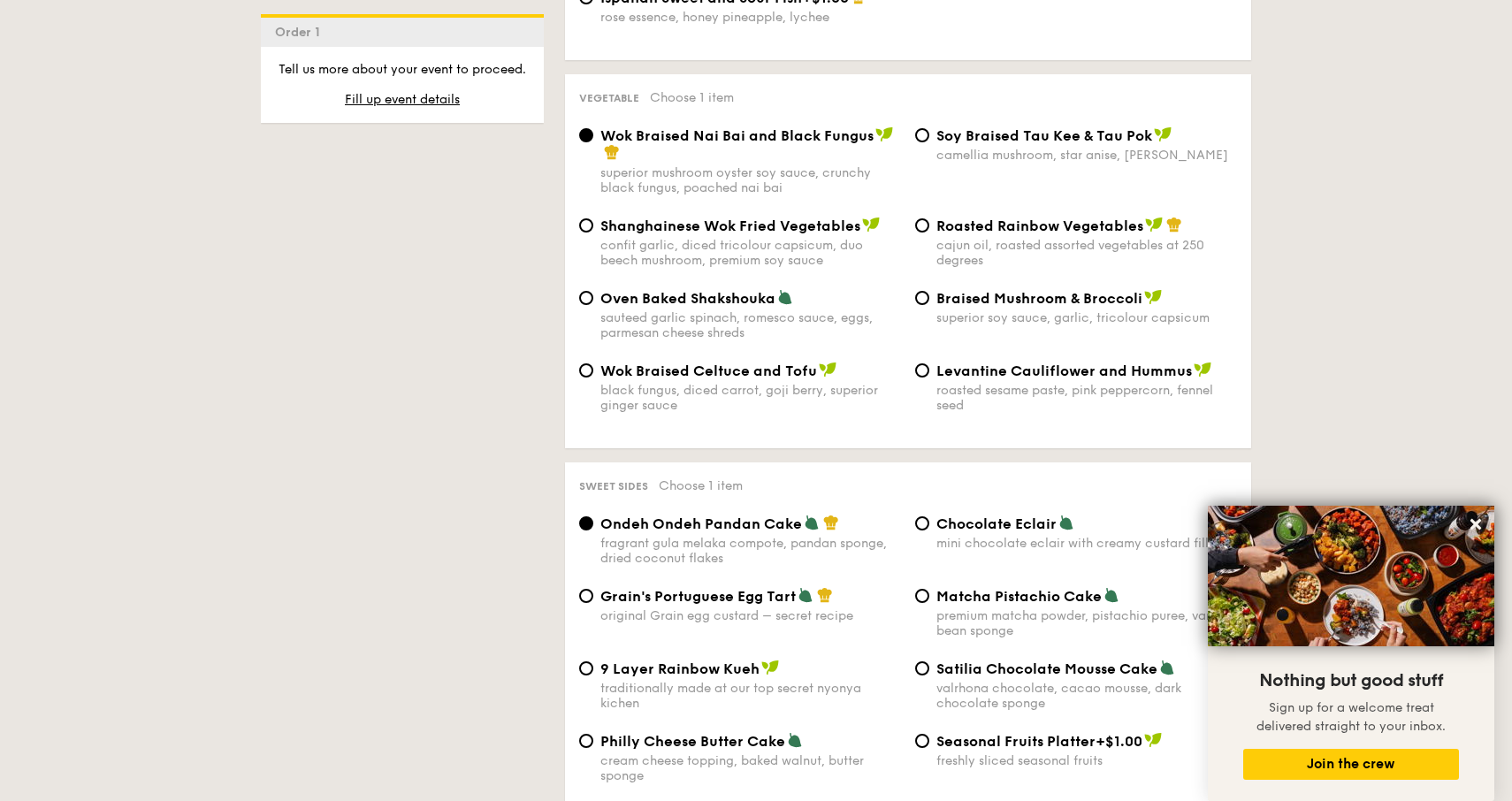
scroll to position [2216, 0]
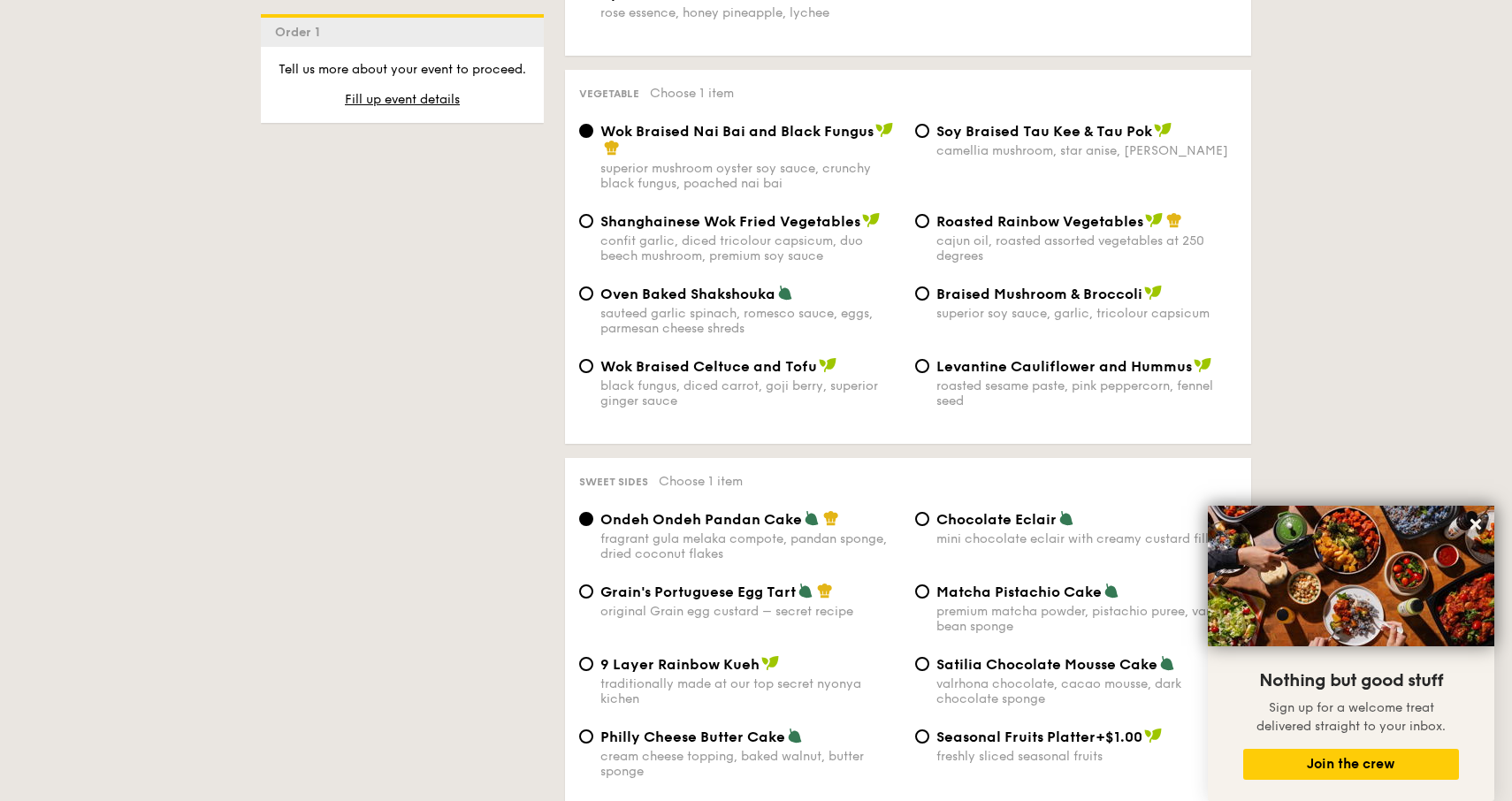
click at [593, 298] on div "Oven Baked Shakshouka sauteed garlic spinach, romesco sauce, eggs, parmesan che…" at bounding box center [740, 311] width 336 height 51
click at [591, 297] on input "Oven Baked Shakshouka sauteed garlic spinach, romesco sauce, eggs, parmesan che…" at bounding box center [586, 294] width 14 height 14
radio input "true"
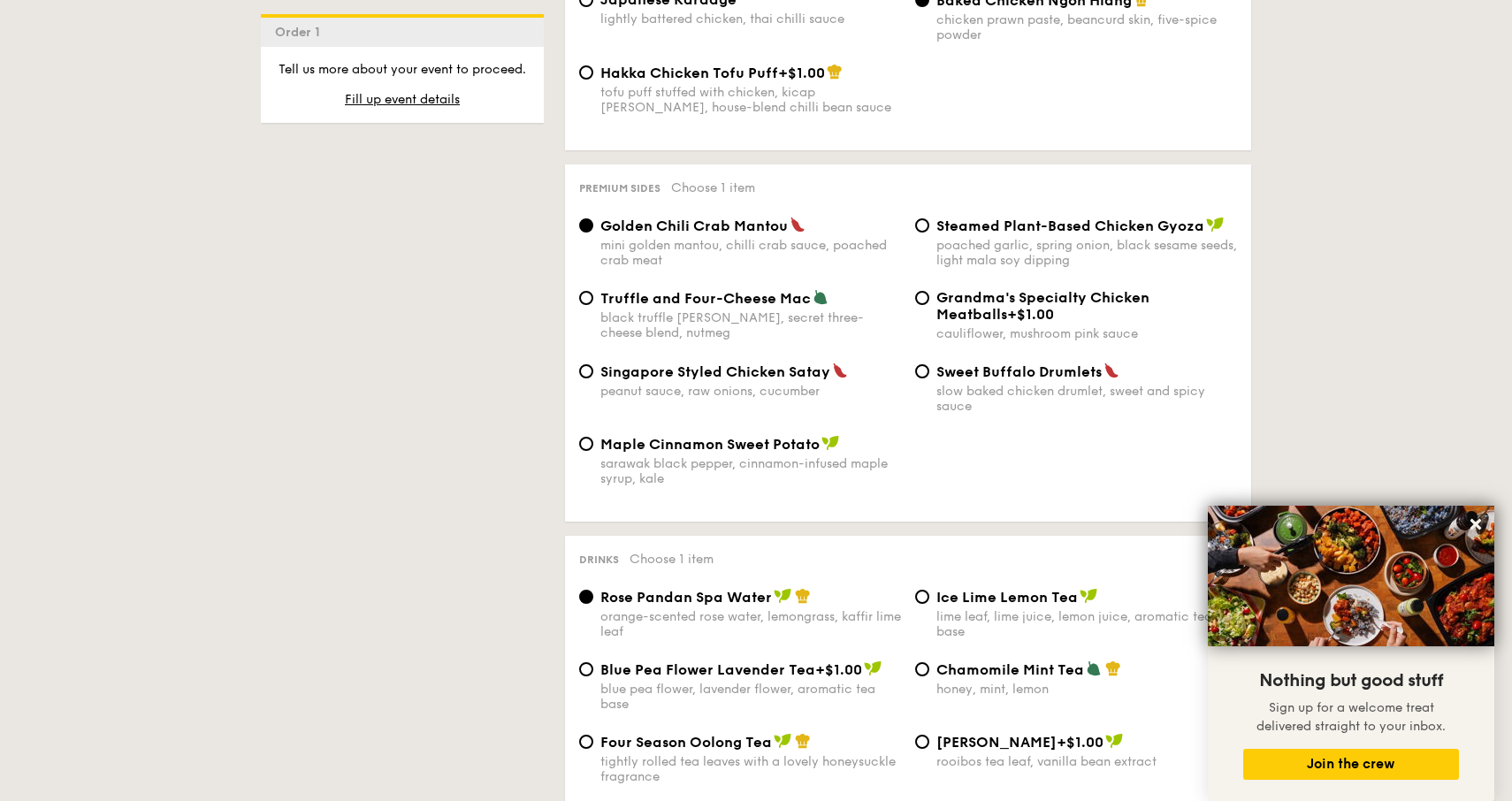
scroll to position [3354, 0]
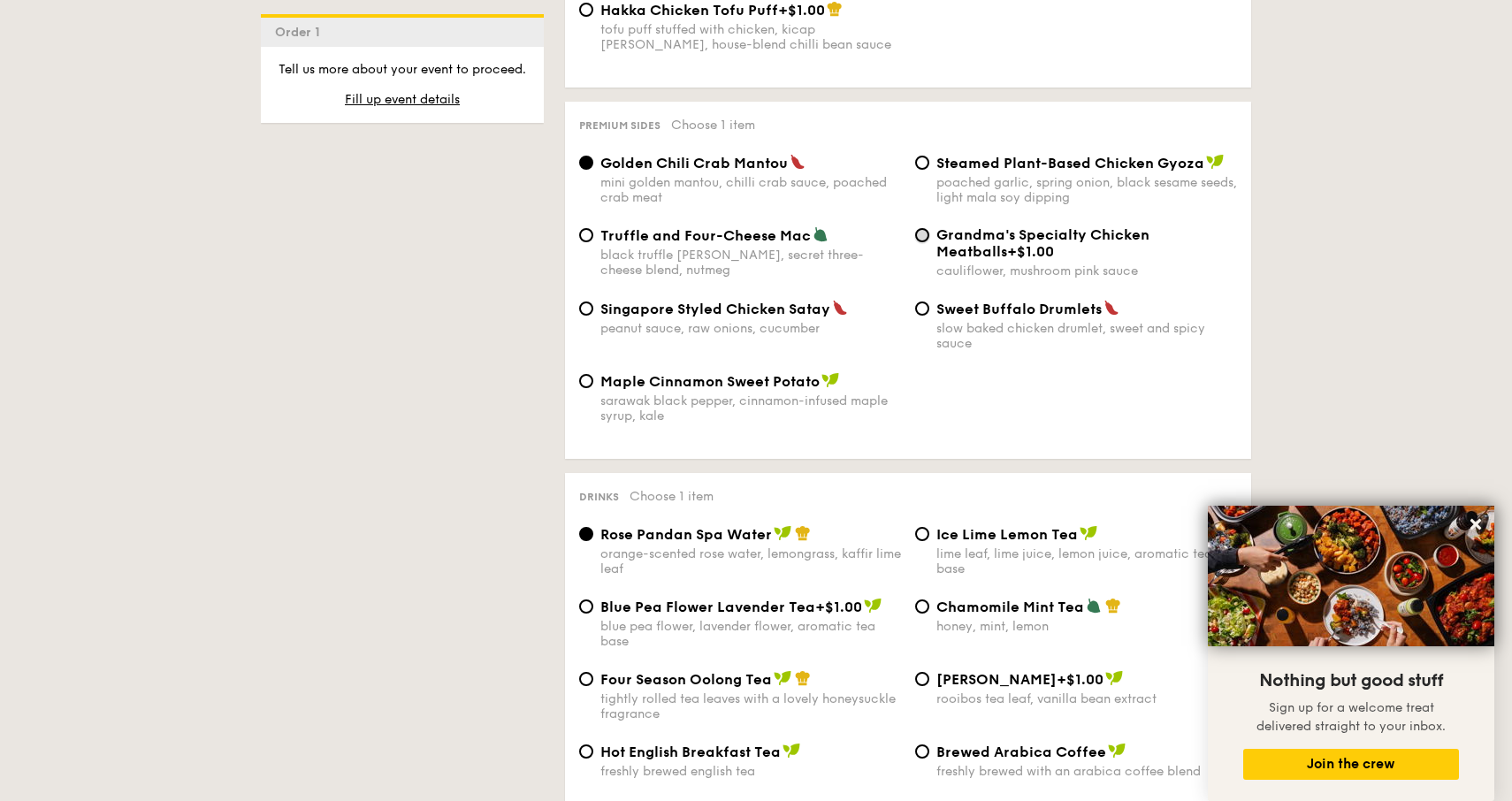
click at [926, 242] on input "Grandma's Specialty Chicken Meatballs +$1.00 cauliflower, mushroom pink sauce" at bounding box center [922, 235] width 14 height 14
radio input "true"
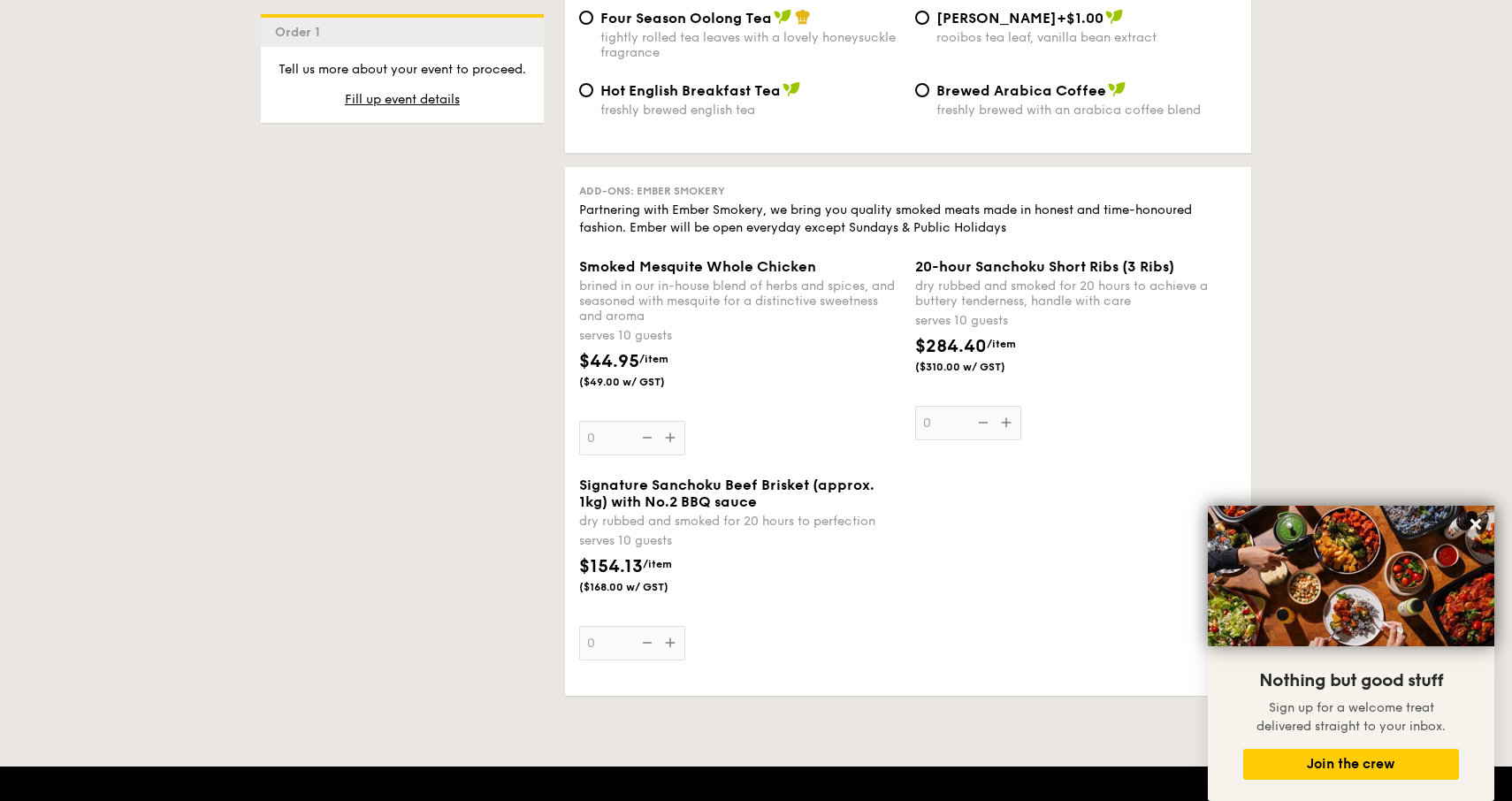
scroll to position [4019, 0]
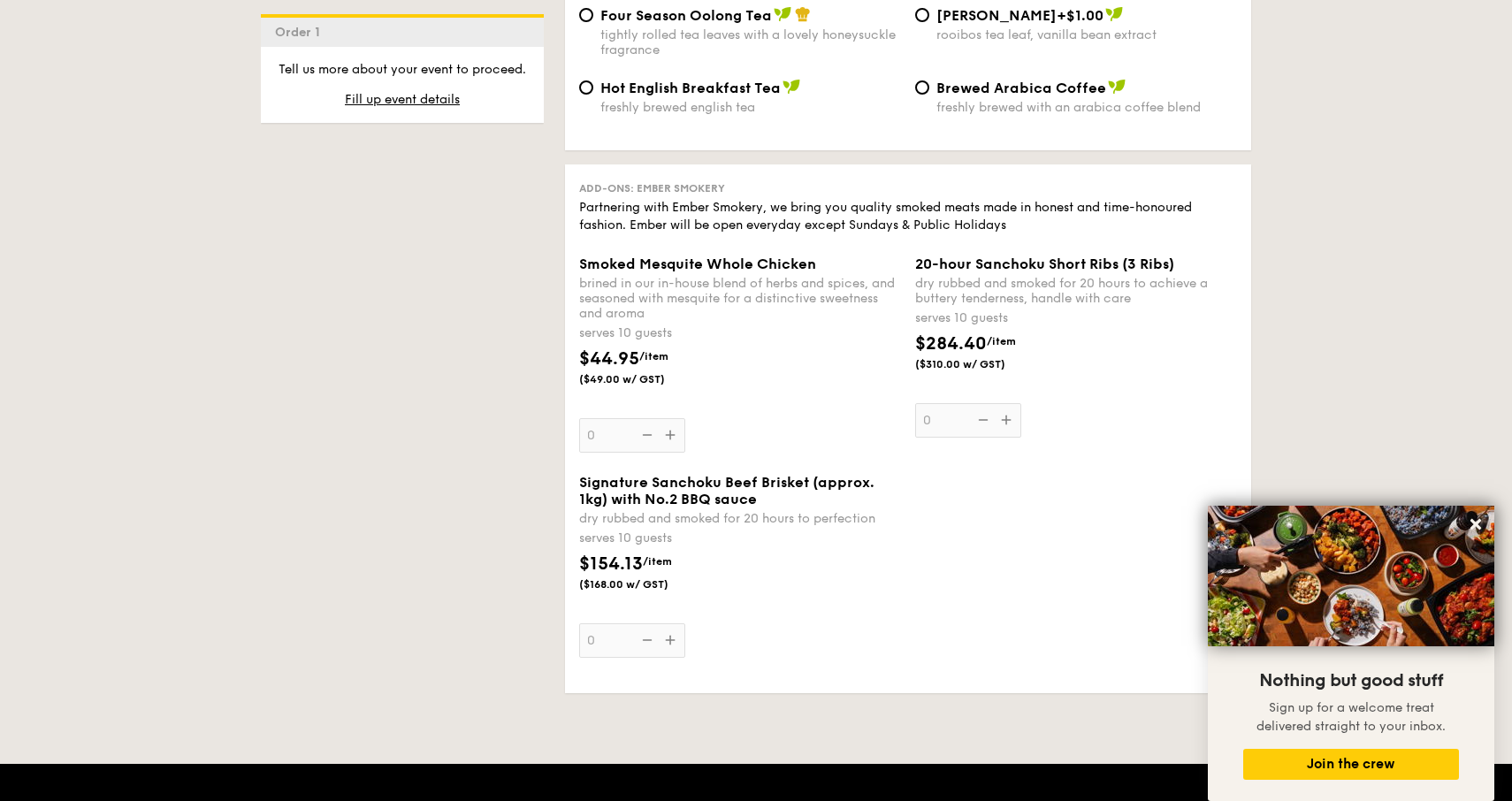
click at [995, 438] on div "20-hour Sanchoku Short Ribs (3 Ribs) dry rubbed and smoked for 20 hours to achi…" at bounding box center [1075, 346] width 321 height 182
click at [995, 438] on input "0" at bounding box center [967, 420] width 106 height 35
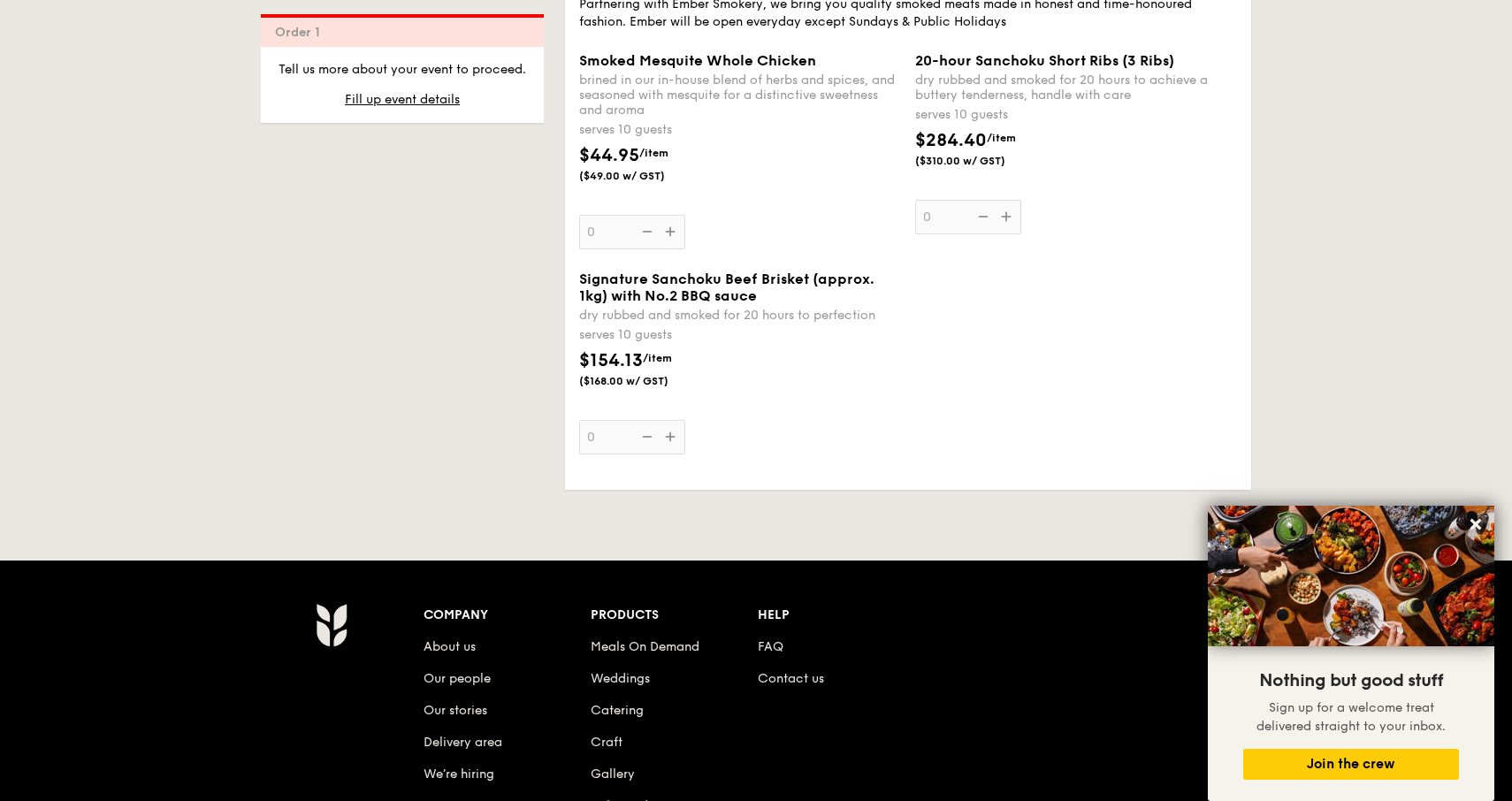
scroll to position [4522, 0]
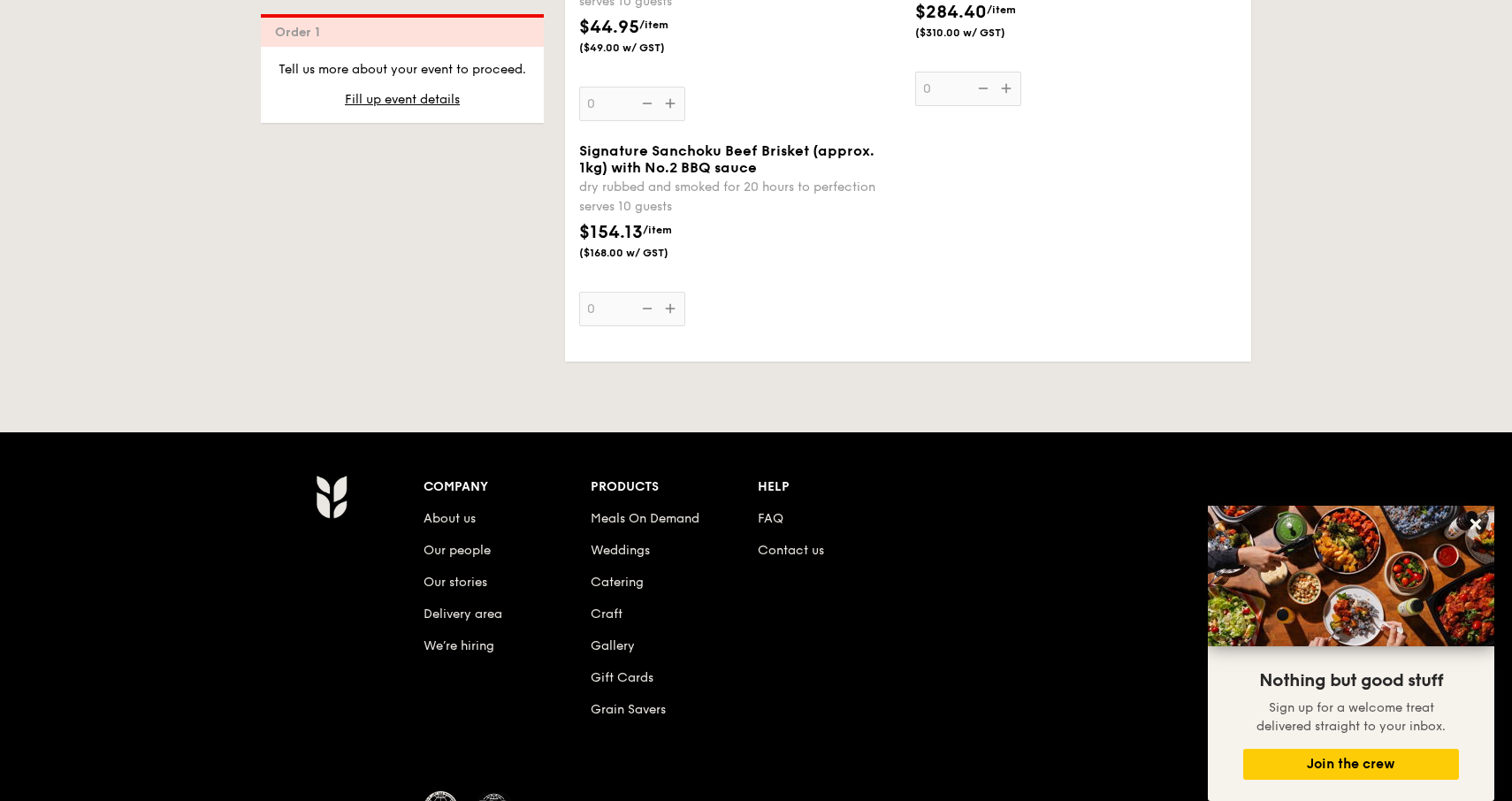
click at [1199, 268] on div "Signature Sanchoku Beef Brisket (approx. 1kg) with No.2 BBQ sauce dry rubbed an…" at bounding box center [908, 244] width 672 height 205
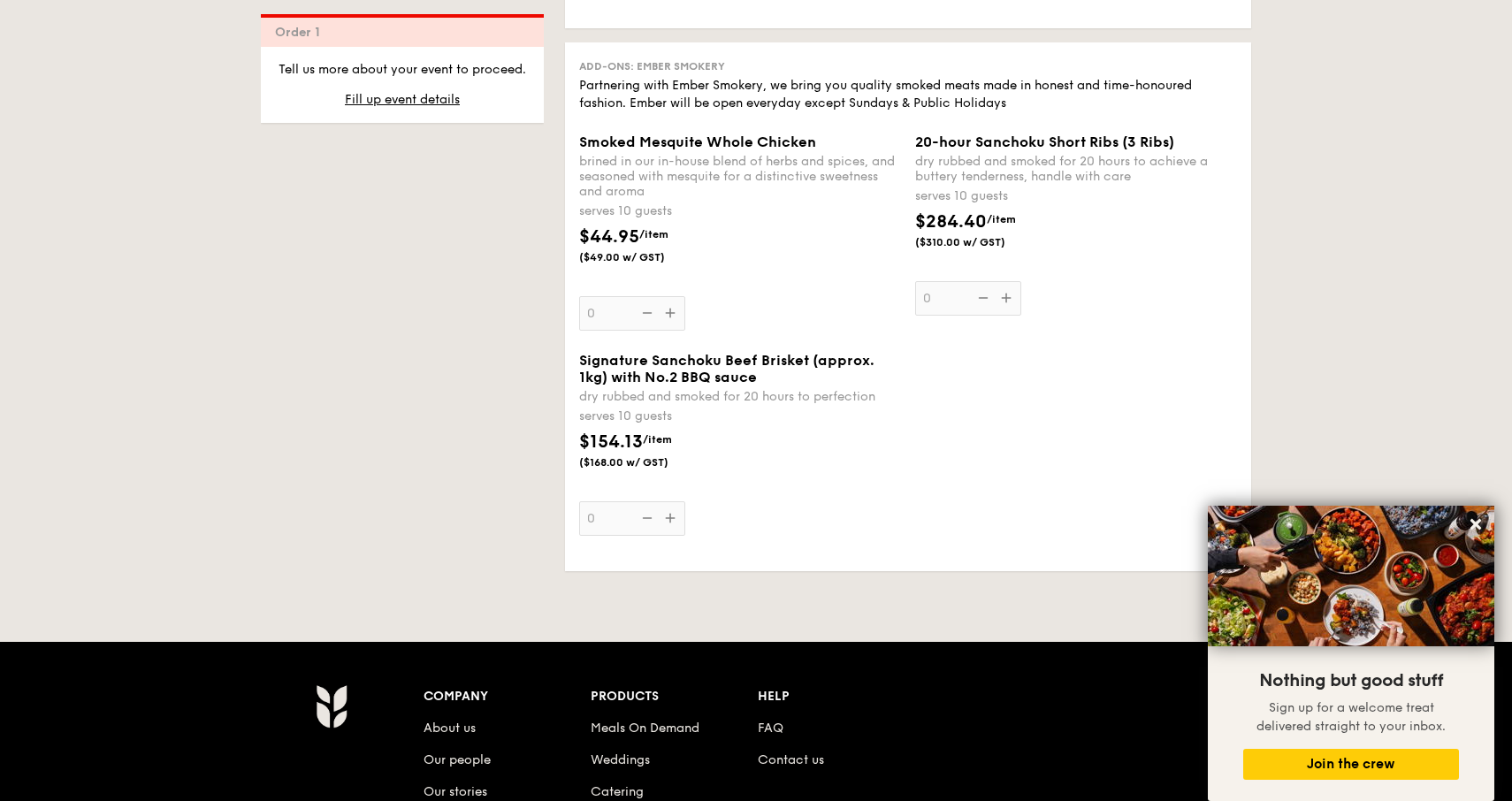
scroll to position [4111, 0]
